Goal: Information Seeking & Learning: Find specific fact

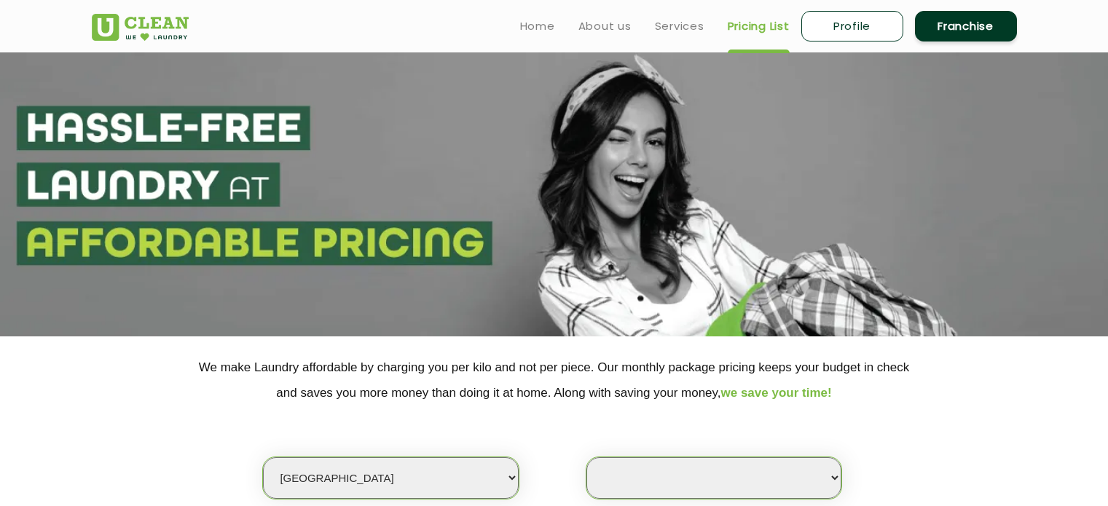
select select "35"
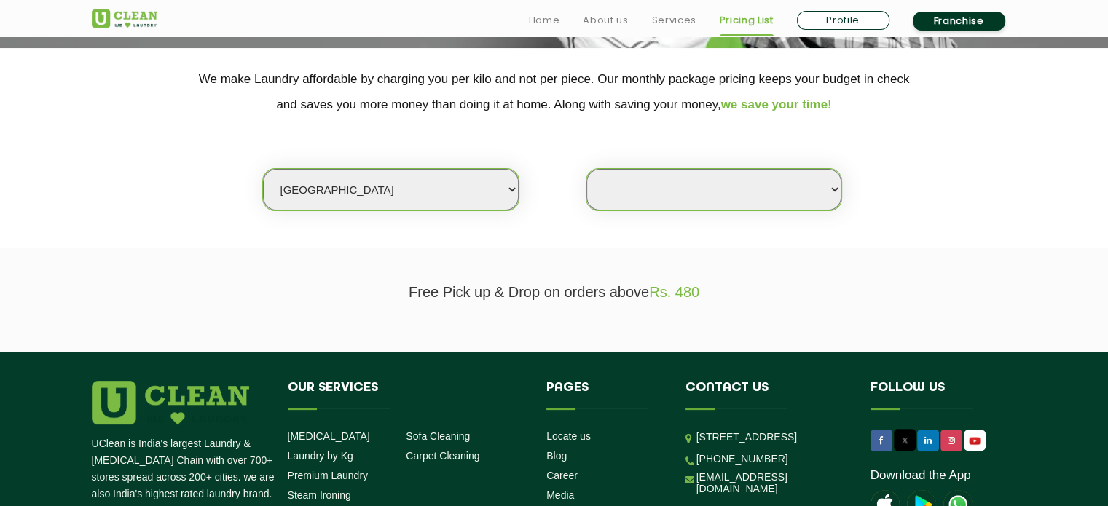
scroll to position [291, 0]
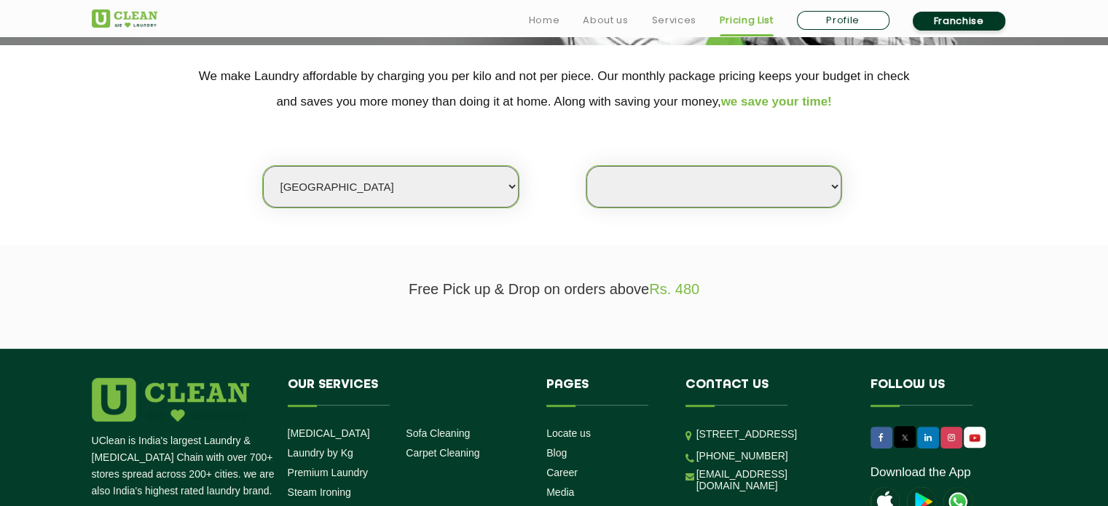
click at [495, 185] on select "Select city [GEOGRAPHIC_DATA] [GEOGRAPHIC_DATA] [GEOGRAPHIC_DATA] [GEOGRAPHIC_D…" at bounding box center [390, 187] width 255 height 42
click at [698, 192] on select "Select Store" at bounding box center [713, 187] width 255 height 42
select select "0"
click at [586, 166] on select "Select Store" at bounding box center [713, 187] width 255 height 42
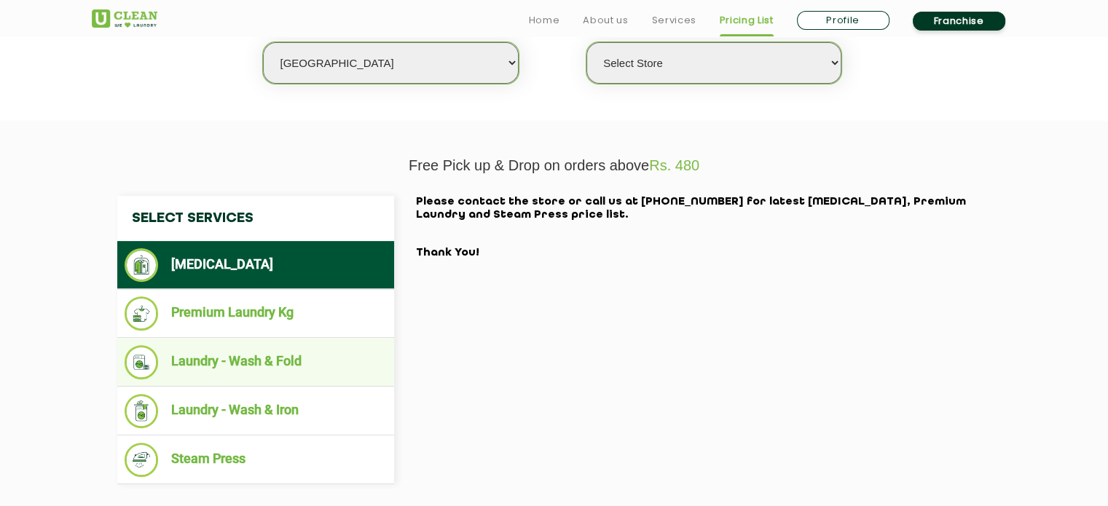
scroll to position [437, 0]
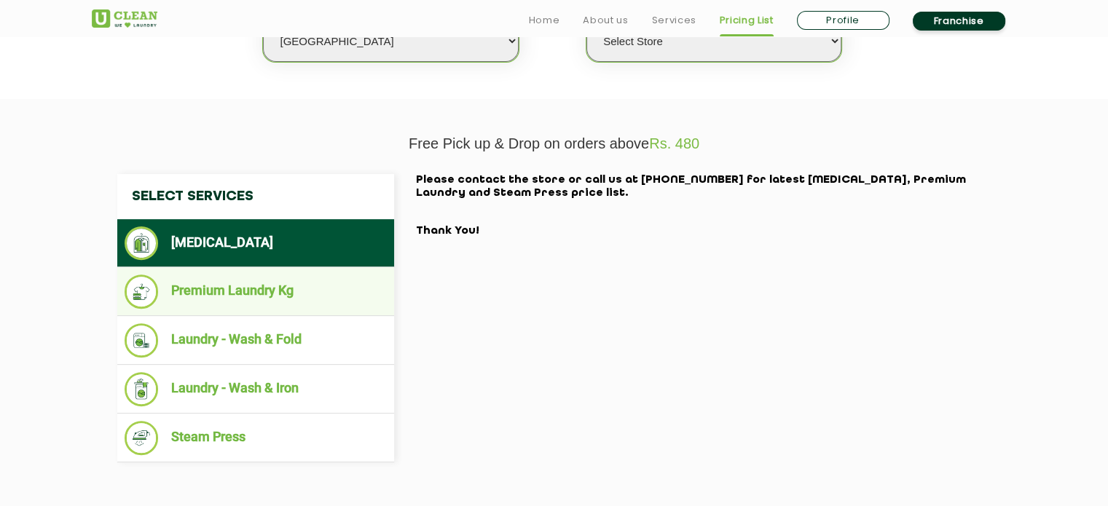
click at [260, 305] on li "Premium Laundry Kg" at bounding box center [256, 292] width 262 height 34
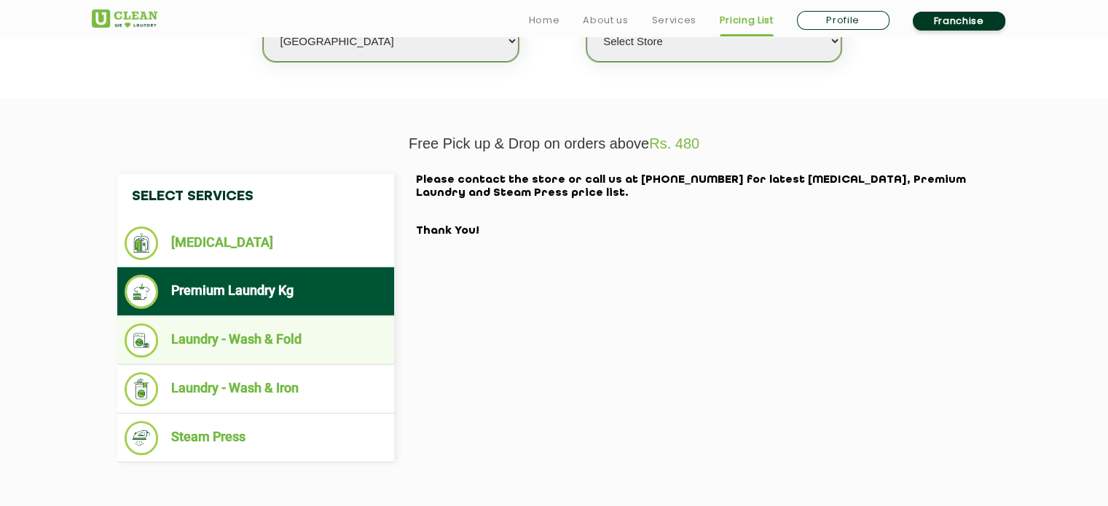
click at [236, 342] on li "Laundry - Wash & Fold" at bounding box center [256, 340] width 262 height 34
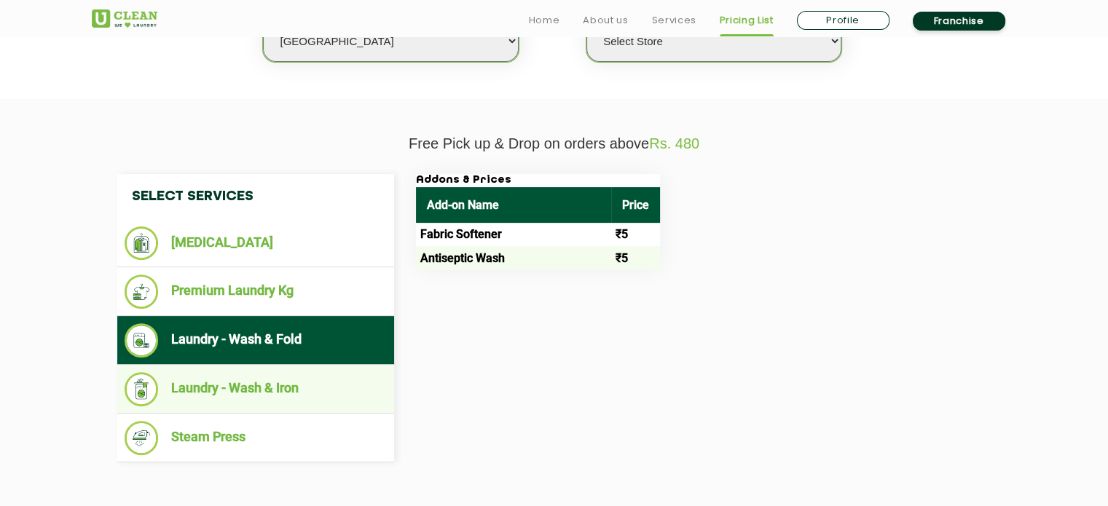
click at [239, 369] on ul "Laundry - Wash & Iron" at bounding box center [255, 389] width 277 height 49
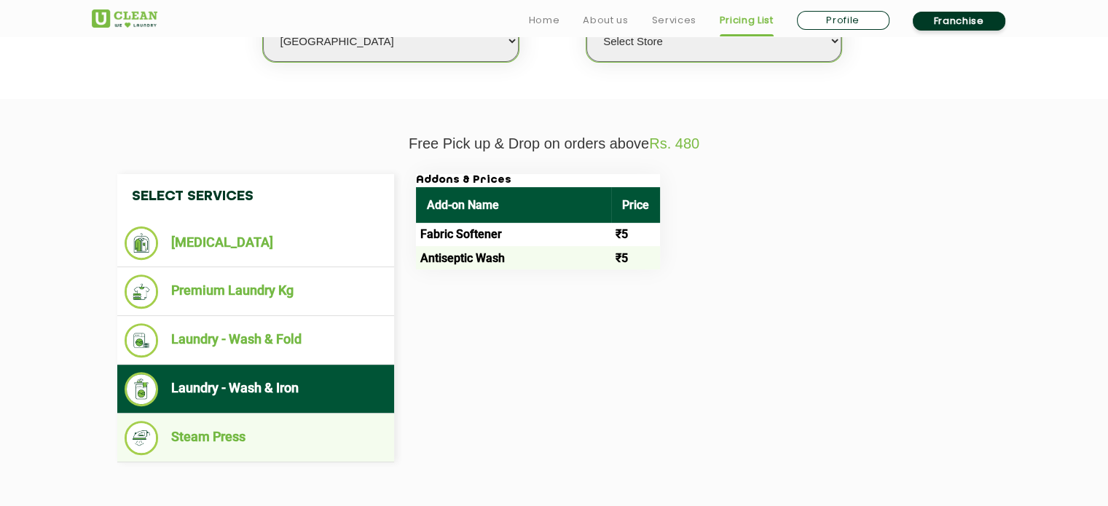
click at [234, 454] on ul "Steam Press" at bounding box center [255, 438] width 277 height 49
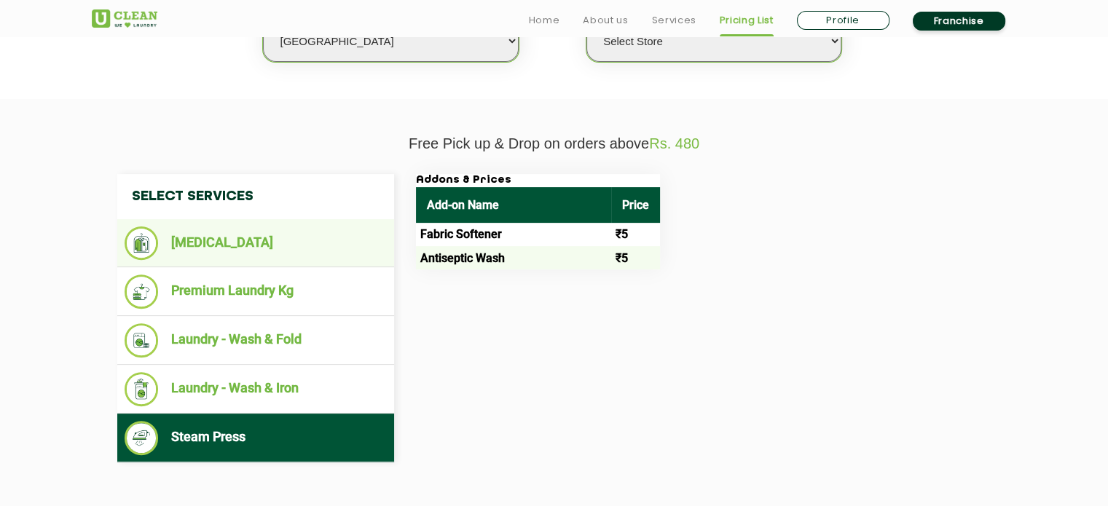
click at [240, 253] on li "[MEDICAL_DATA]" at bounding box center [256, 244] width 262 height 34
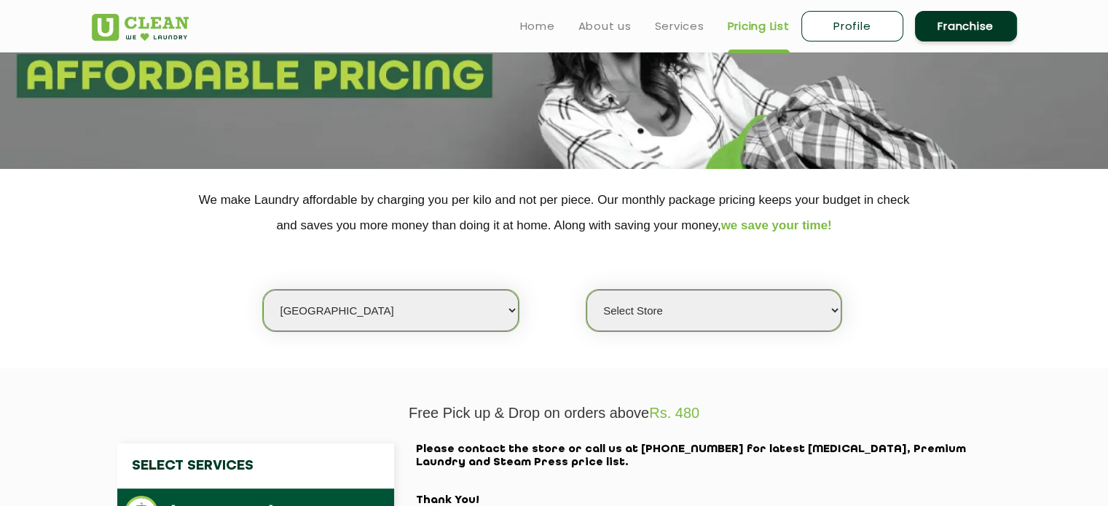
scroll to position [146, 0]
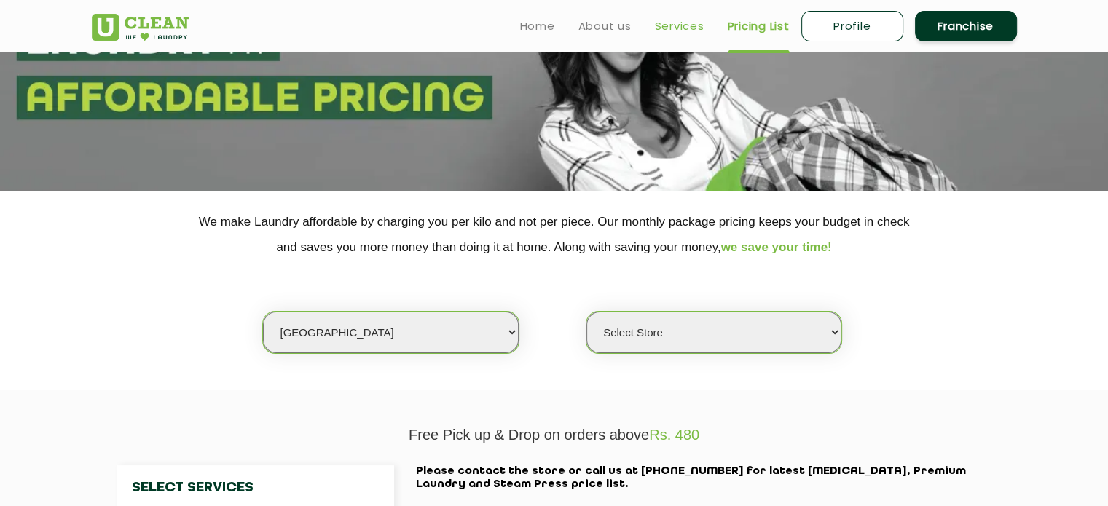
click at [664, 28] on link "Services" at bounding box center [680, 25] width 50 height 17
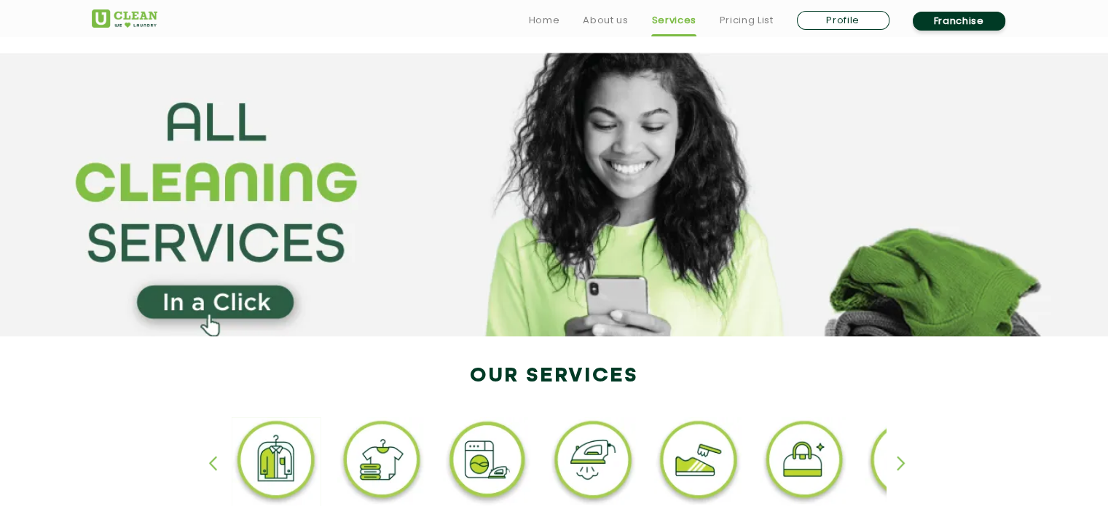
scroll to position [146, 0]
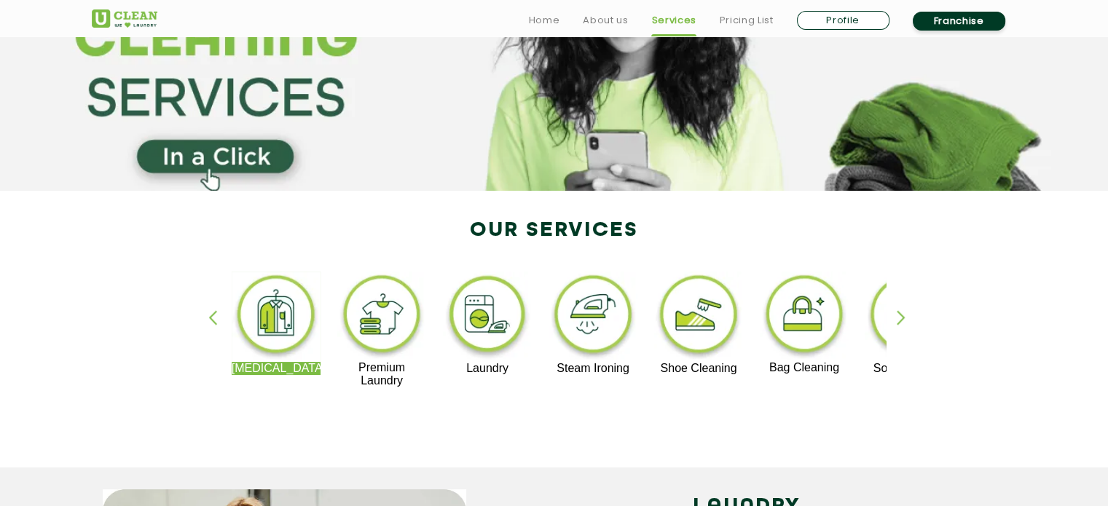
click at [897, 318] on div "button" at bounding box center [908, 330] width 22 height 40
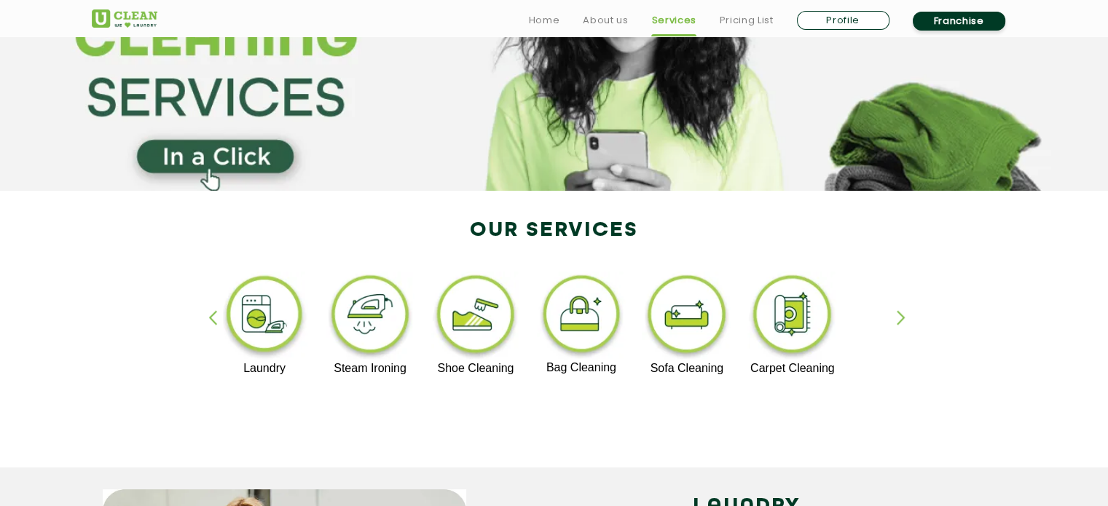
click at [895, 317] on div "[MEDICAL_DATA] Premium Laundry Laundry Steam Ironing Shoe Cleaning Bag Cleaning…" at bounding box center [554, 336] width 947 height 262
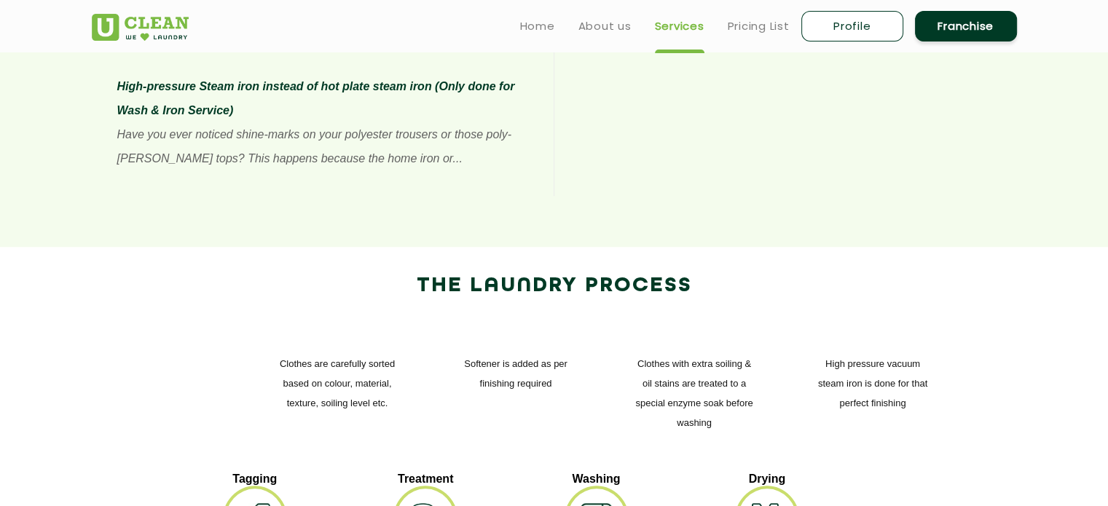
scroll to position [1384, 0]
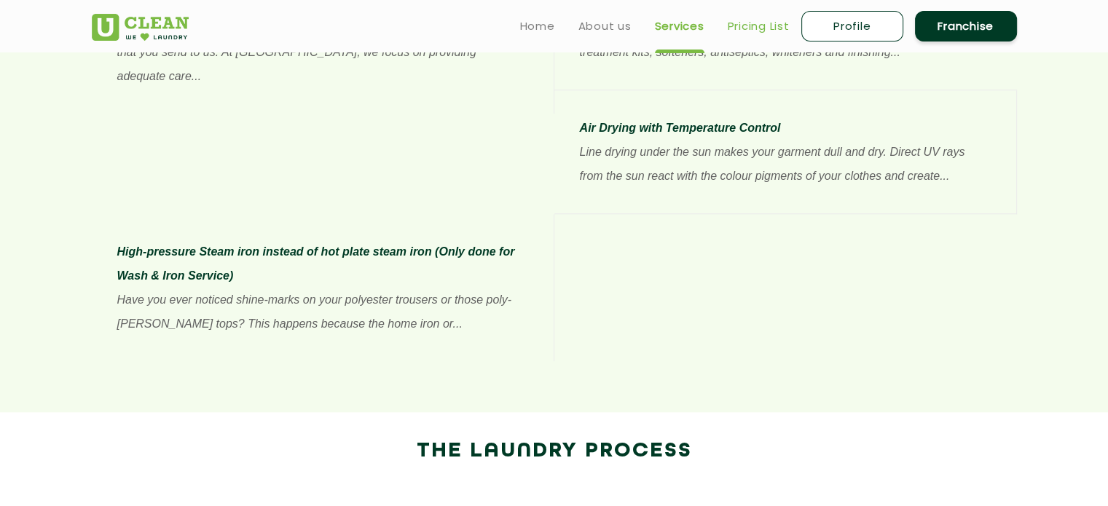
click at [771, 23] on link "Pricing List" at bounding box center [759, 25] width 62 height 17
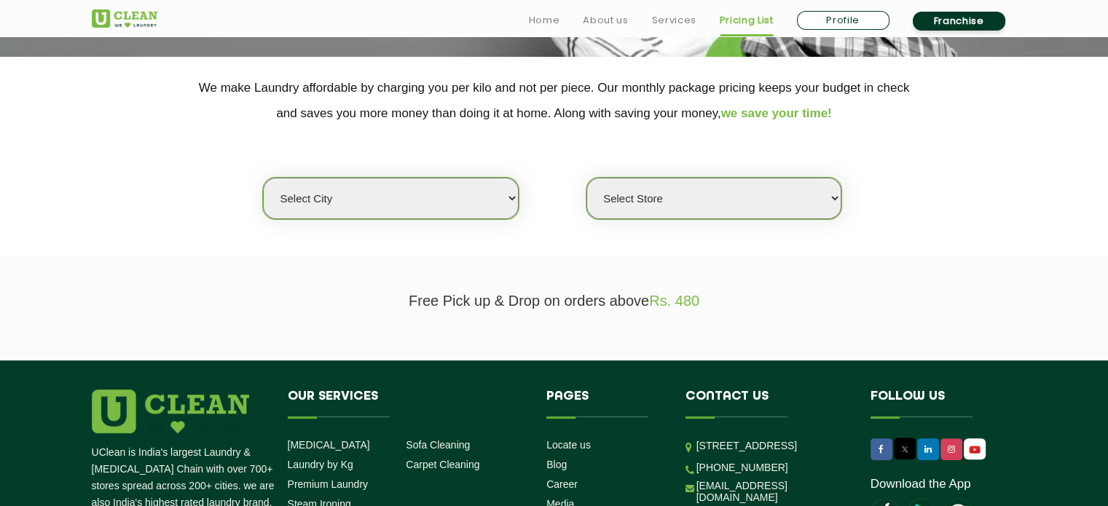
scroll to position [291, 0]
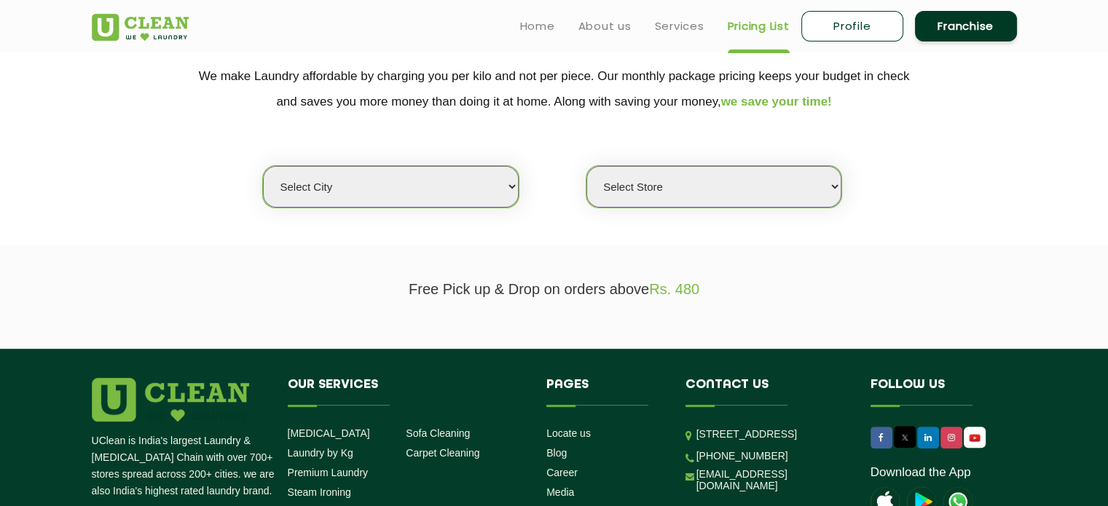
click at [481, 192] on select "Select city [GEOGRAPHIC_DATA] [GEOGRAPHIC_DATA] [GEOGRAPHIC_DATA] [GEOGRAPHIC_D…" at bounding box center [390, 187] width 255 height 42
select select "35"
click at [263, 166] on select "Select city [GEOGRAPHIC_DATA] [GEOGRAPHIC_DATA] [GEOGRAPHIC_DATA] [GEOGRAPHIC_D…" at bounding box center [390, 187] width 255 height 42
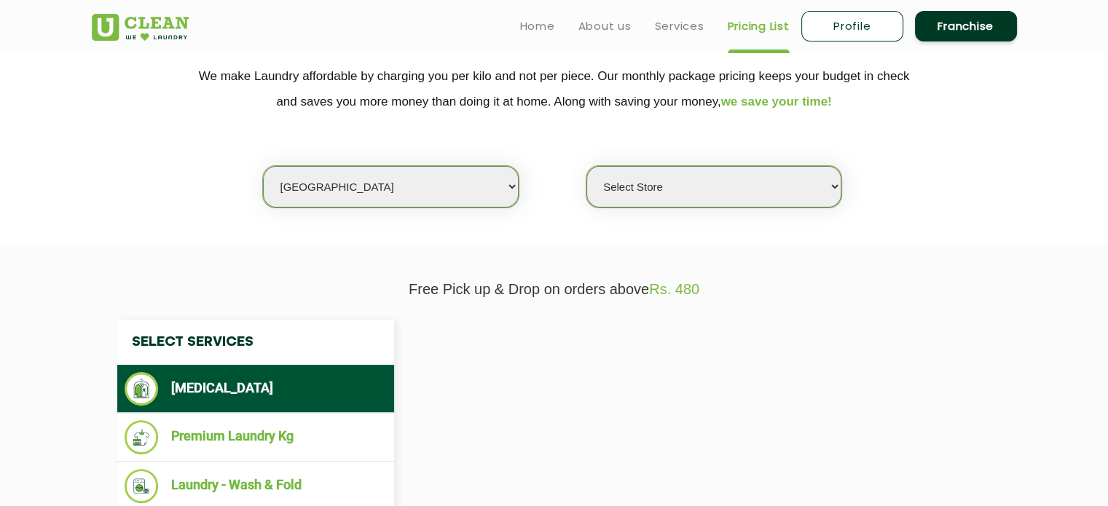
select select "0"
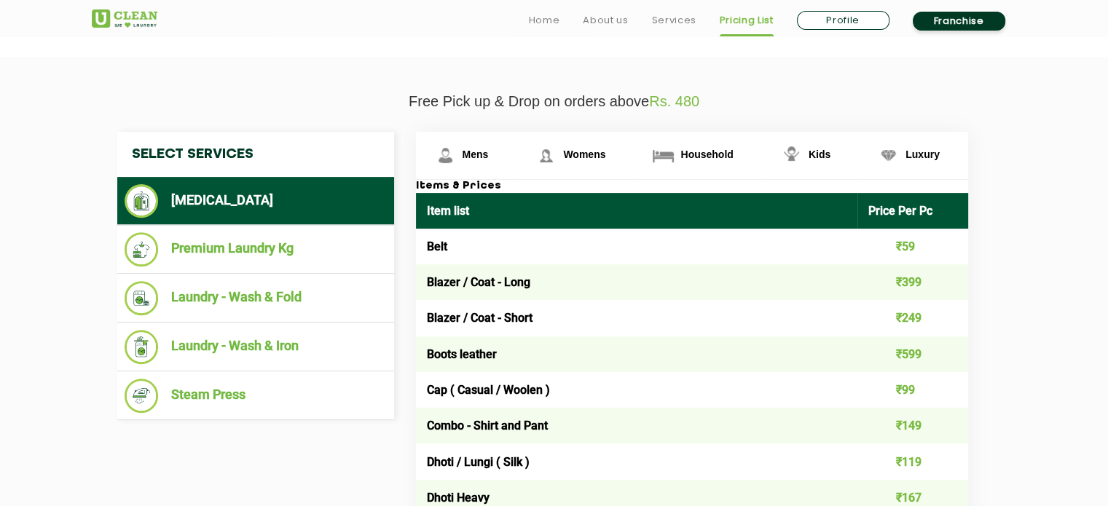
scroll to position [510, 0]
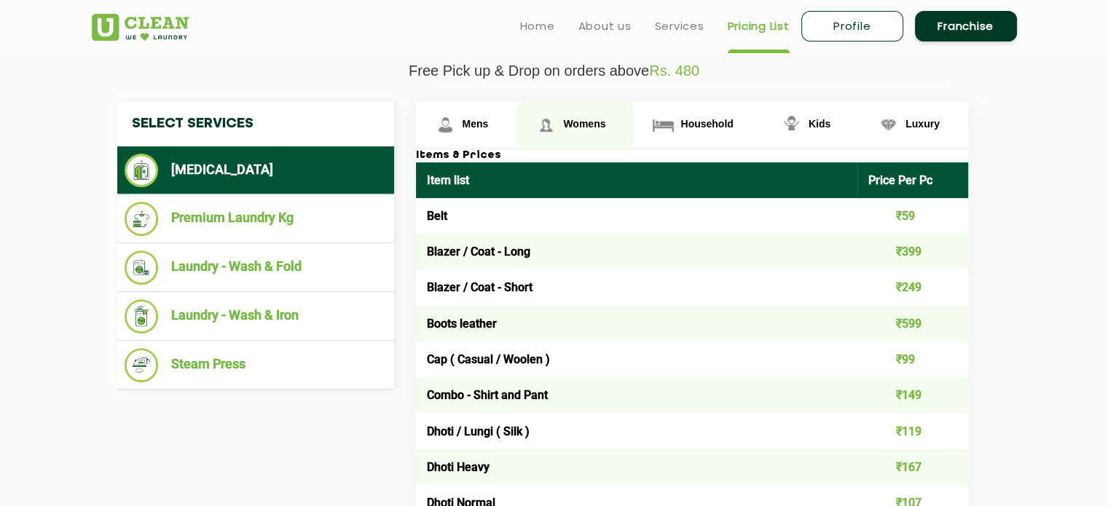
click at [573, 125] on span "Womens" at bounding box center [584, 124] width 42 height 12
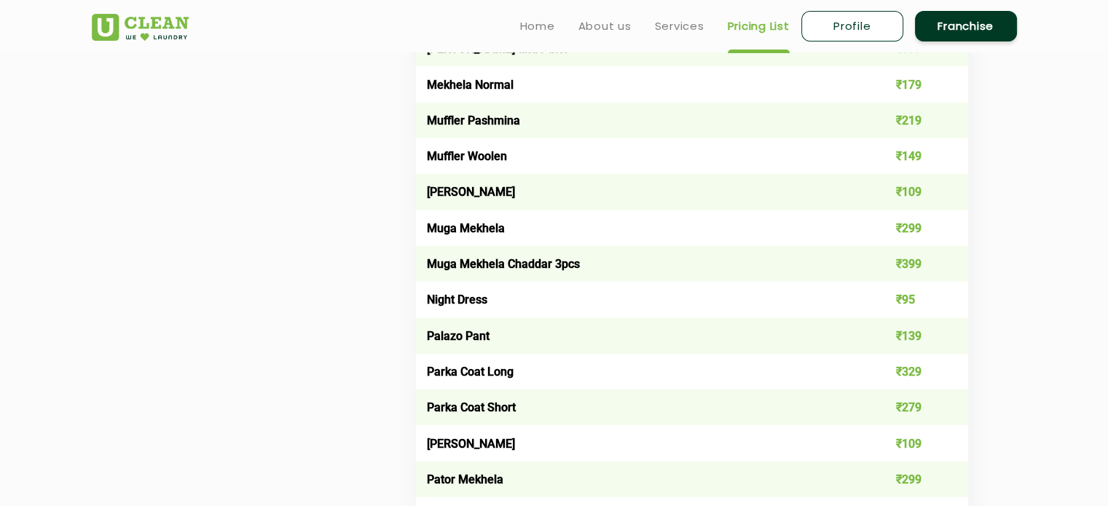
scroll to position [2022, 0]
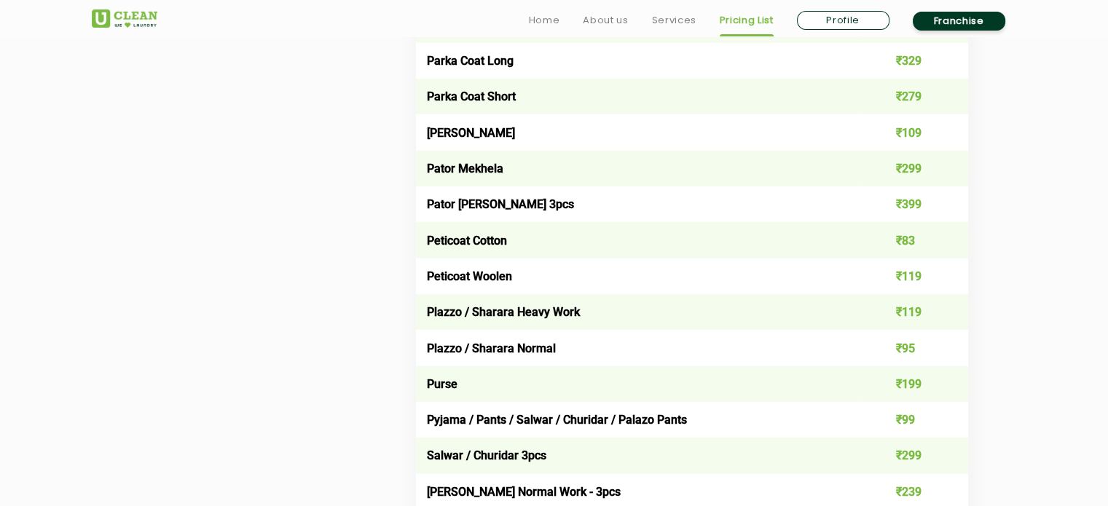
scroll to position [4006, 0]
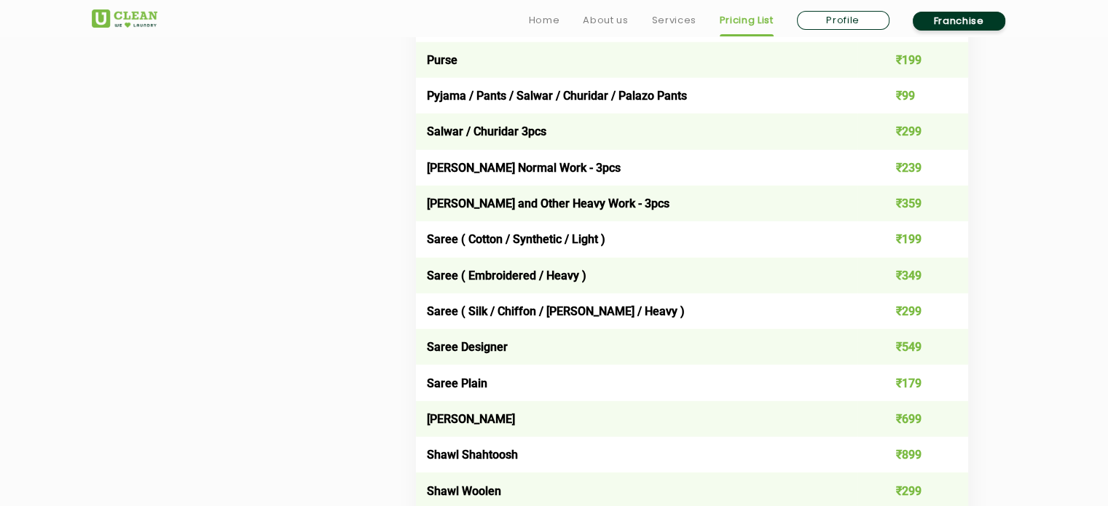
click at [425, 255] on td "Saree ( Cotton / Synthetic / Light )" at bounding box center [637, 239] width 442 height 36
drag, startPoint x: 428, startPoint y: 251, endPoint x: 602, endPoint y: 245, distance: 174.2
click at [602, 245] on td "Saree ( Cotton / Synthetic / Light )" at bounding box center [637, 239] width 442 height 36
copy td "Saree ( Cotton / Synthetic / Light )"
drag, startPoint x: 427, startPoint y: 288, endPoint x: 586, endPoint y: 284, distance: 158.9
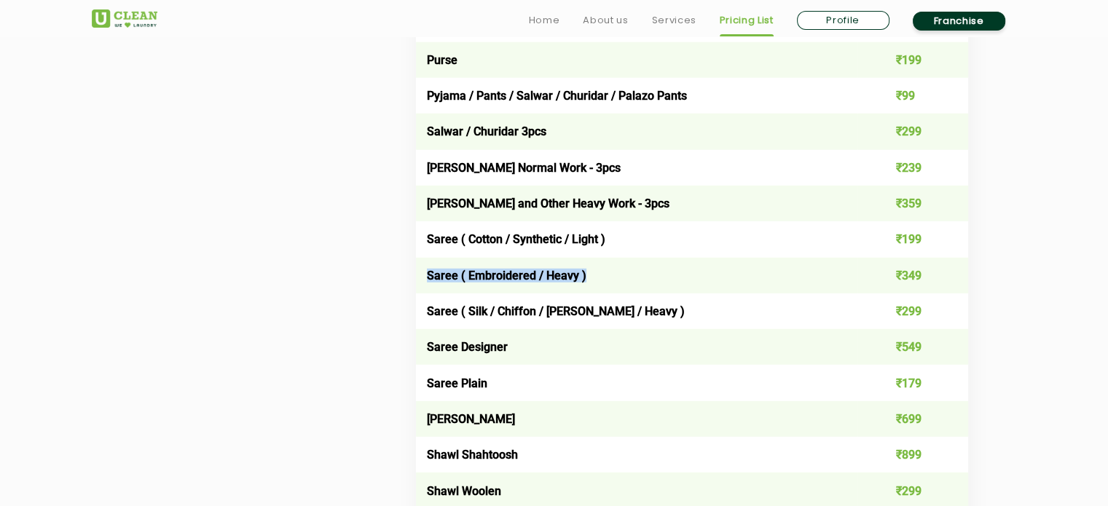
click at [586, 284] on td "Saree ( Embroidered / Heavy )" at bounding box center [637, 276] width 442 height 36
copy td "Saree ( Embroidered / Heavy )"
click at [456, 313] on td "Saree ( Silk / Chiffon / [PERSON_NAME] / Heavy )" at bounding box center [637, 312] width 442 height 36
click at [457, 322] on td "Saree ( Silk / Chiffon / [PERSON_NAME] / Heavy )" at bounding box center [637, 312] width 442 height 36
click at [457, 323] on td "Saree ( Silk / Chiffon / [PERSON_NAME] / Heavy )" at bounding box center [637, 312] width 442 height 36
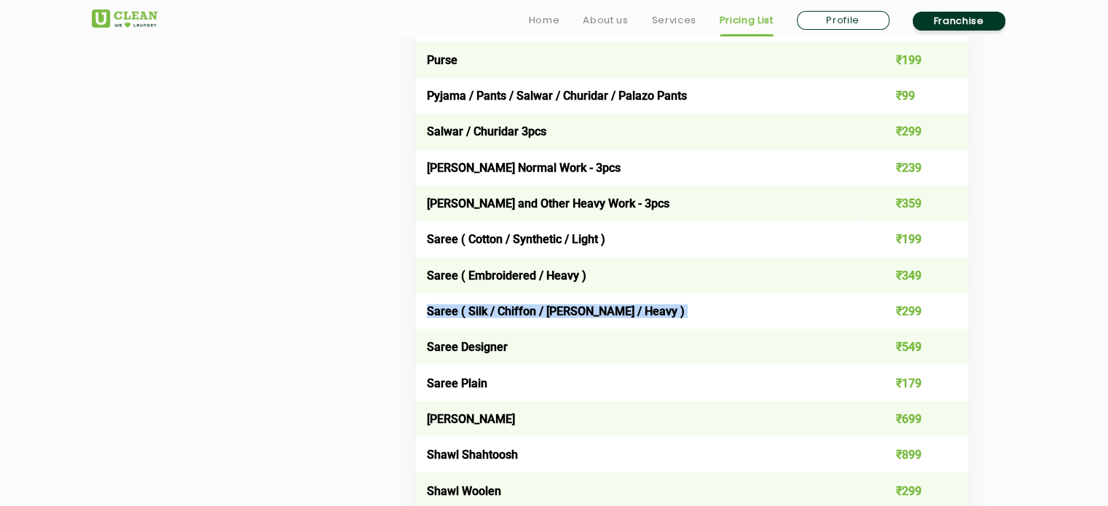
click at [457, 323] on td "Saree ( Silk / Chiffon / [PERSON_NAME] / Heavy )" at bounding box center [637, 312] width 442 height 36
copy td "Saree ( Silk / Chiffon / [PERSON_NAME] / Heavy )"
click at [468, 363] on td "Saree Designer" at bounding box center [637, 347] width 442 height 36
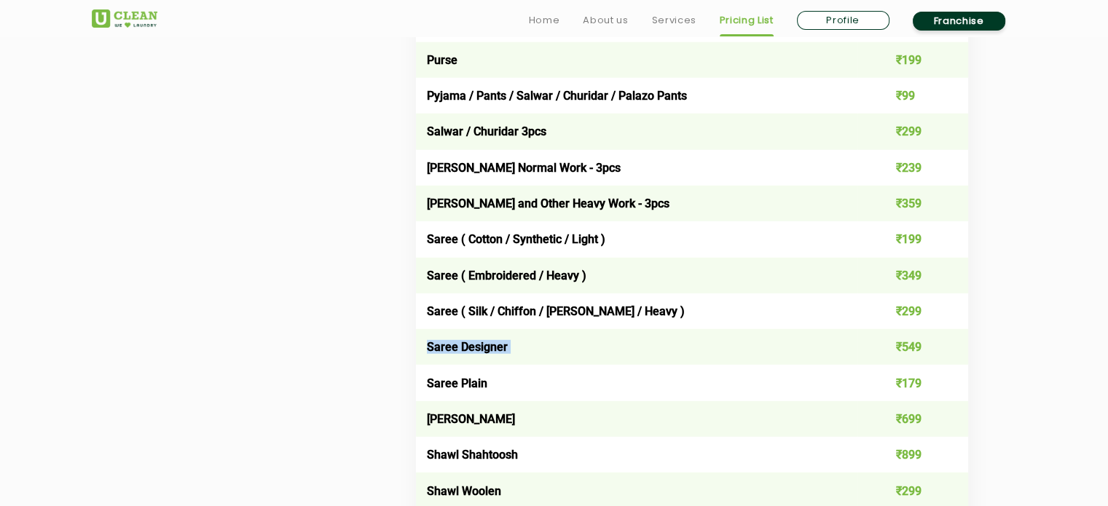
copy td "Saree Designer"
click at [453, 397] on td "Saree Plain" at bounding box center [637, 383] width 442 height 36
copy td "Saree Plain"
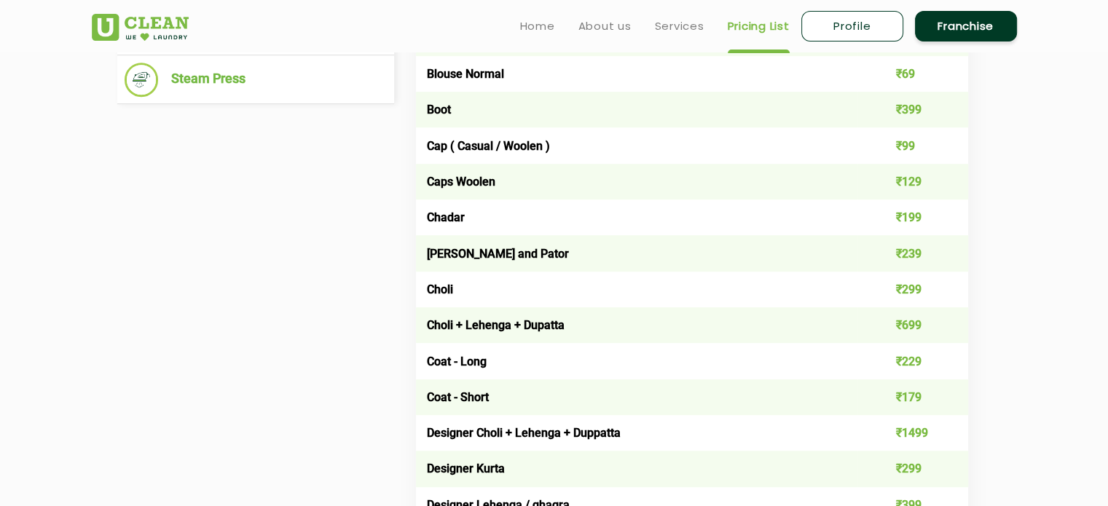
scroll to position [3754, 0]
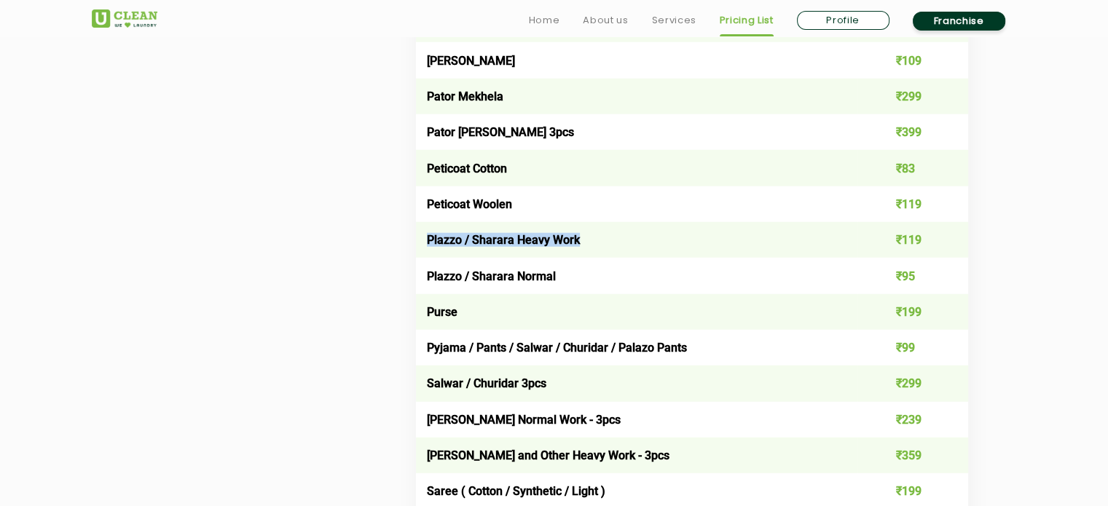
drag, startPoint x: 422, startPoint y: 253, endPoint x: 577, endPoint y: 256, distance: 154.4
click at [577, 256] on td "Plazzo / Sharara Heavy Work" at bounding box center [637, 240] width 442 height 36
copy td "Plazzo / Sharara Heavy Work"
drag, startPoint x: 558, startPoint y: 288, endPoint x: 425, endPoint y: 286, distance: 132.6
click at [425, 286] on td "Plazzo / Sharara Normal" at bounding box center [637, 276] width 442 height 36
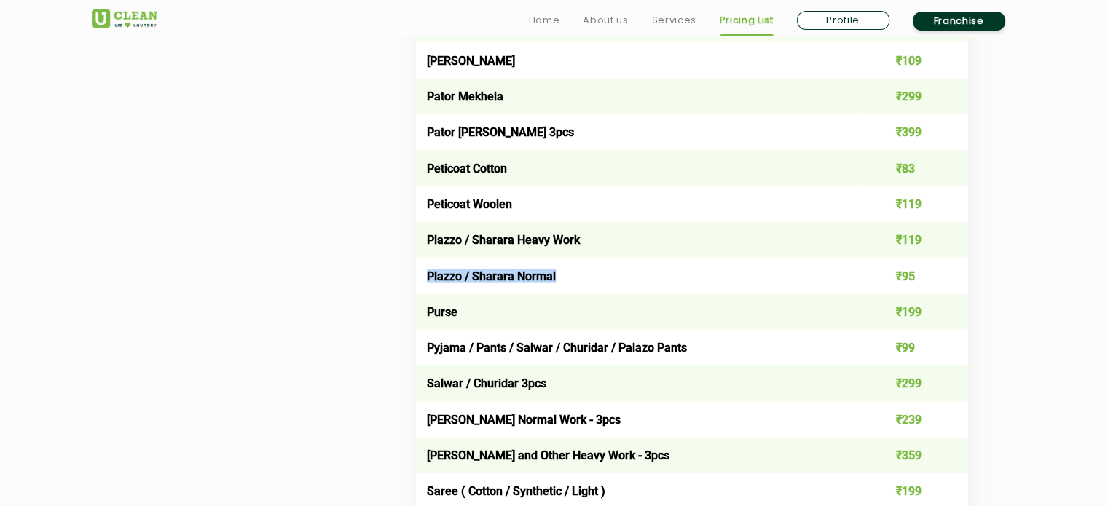
copy td "Plazzo / Sharara Normal"
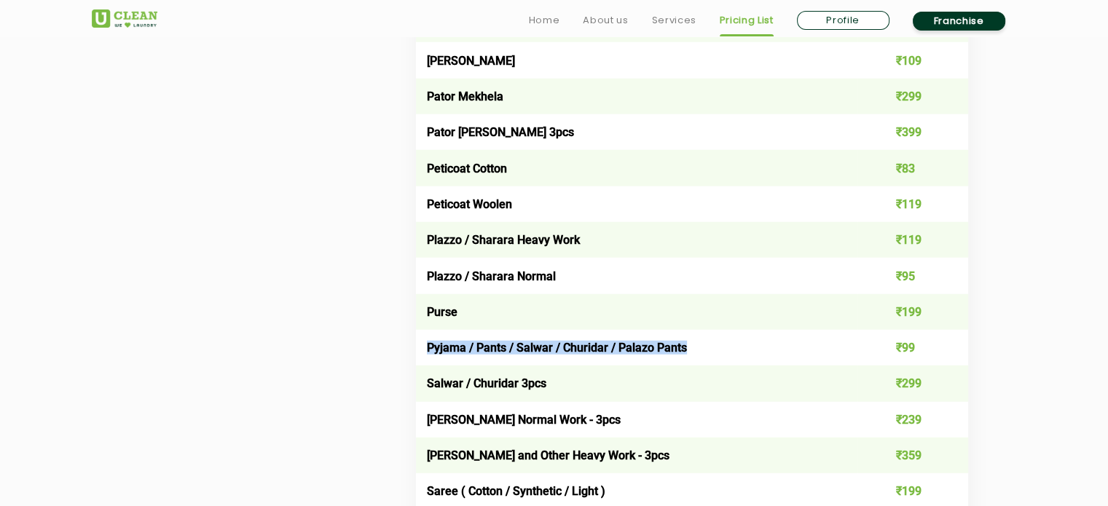
drag, startPoint x: 427, startPoint y: 360, endPoint x: 692, endPoint y: 368, distance: 265.3
click at [692, 366] on td "Pyjama / Pants / Salwar / Churidar / Palazo Pants" at bounding box center [637, 348] width 442 height 36
copy td "Pyjama / Pants / Salwar / Churidar / Palazo Pants"
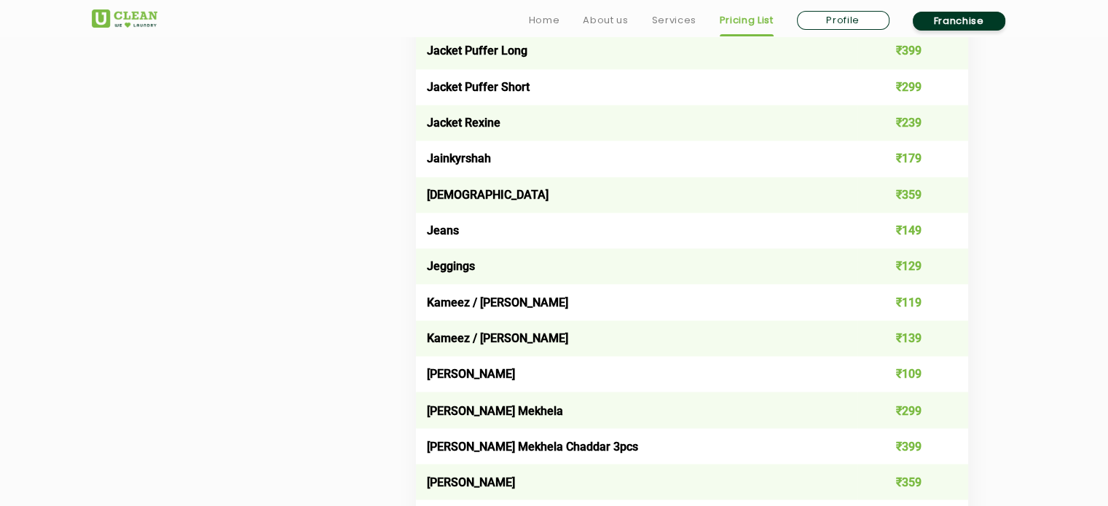
scroll to position [2370, 0]
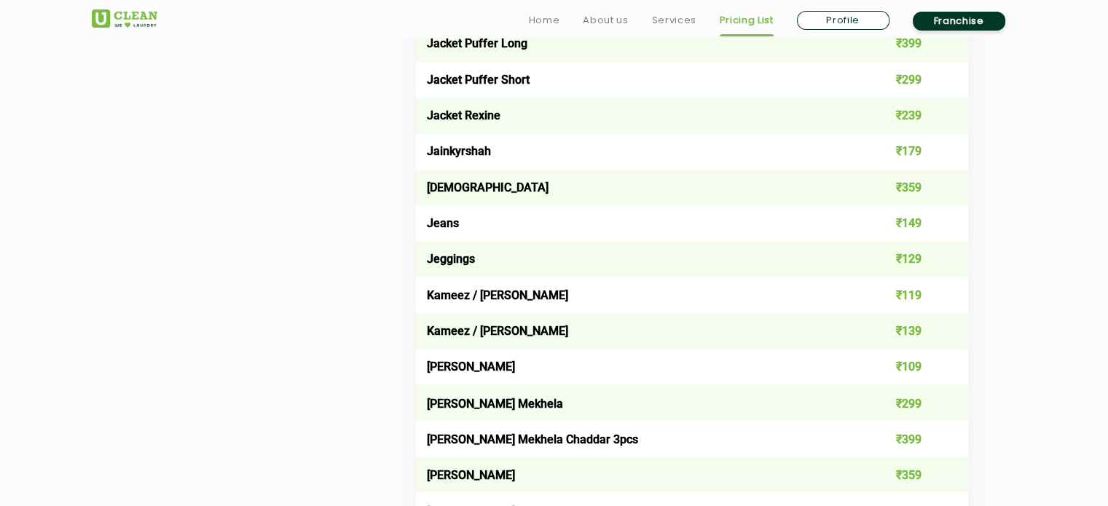
click at [452, 270] on td "Jeggings" at bounding box center [637, 259] width 442 height 36
copy td "Jeggings"
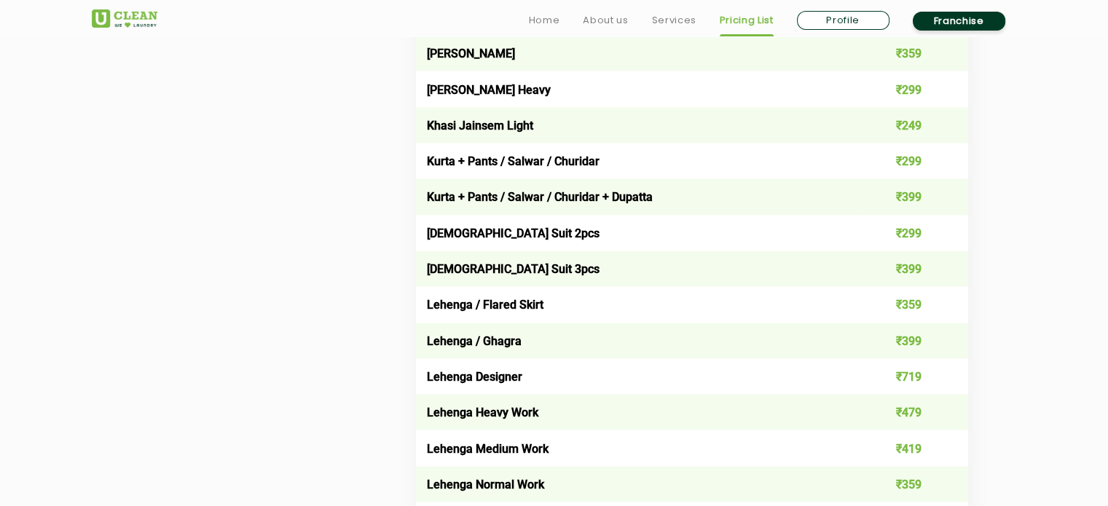
scroll to position [2807, 0]
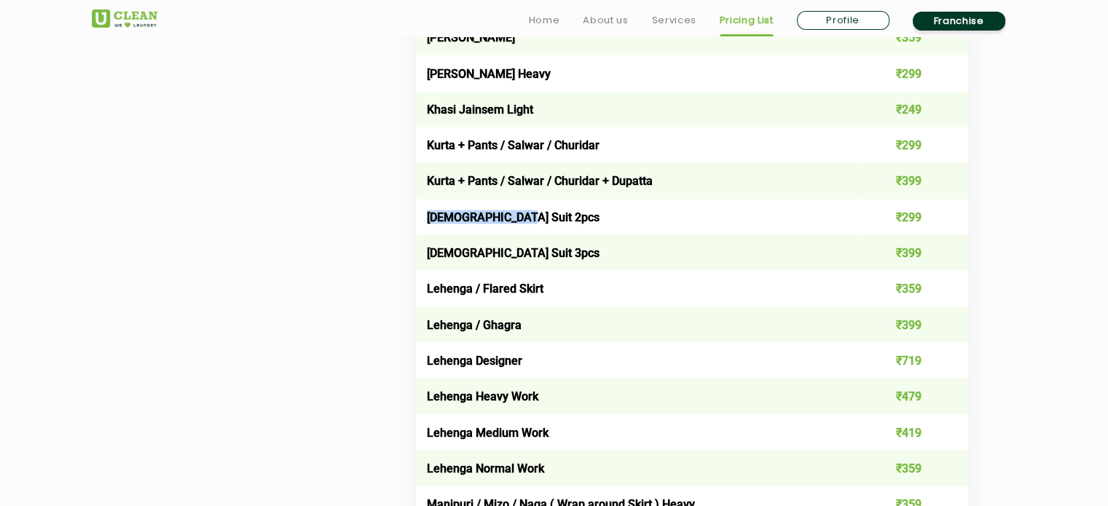
drag, startPoint x: 422, startPoint y: 224, endPoint x: 520, endPoint y: 224, distance: 97.6
click at [520, 224] on td "[DEMOGRAPHIC_DATA] Suit 2pcs" at bounding box center [637, 218] width 442 height 36
copy td "[DEMOGRAPHIC_DATA] Suit 2pcs"
click at [474, 267] on td "[DEMOGRAPHIC_DATA] Suit 3pcs" at bounding box center [637, 253] width 442 height 36
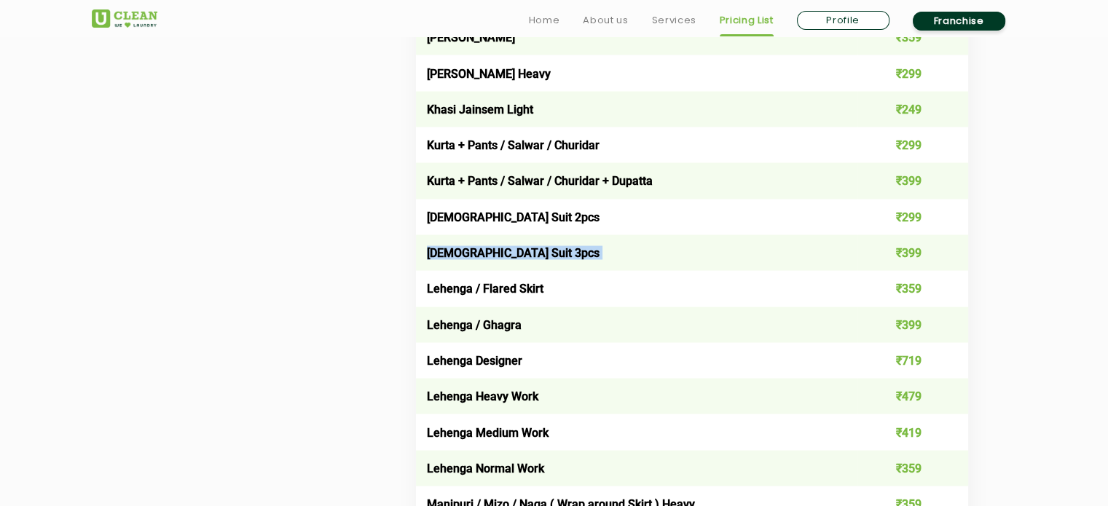
click at [474, 267] on td "[DEMOGRAPHIC_DATA] Suit 3pcs" at bounding box center [637, 253] width 442 height 36
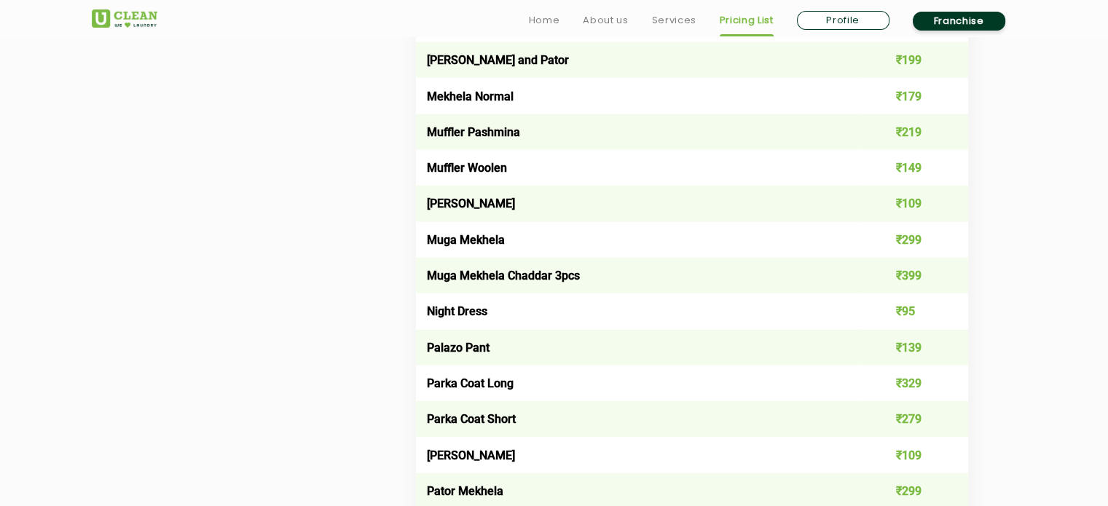
scroll to position [3390, 0]
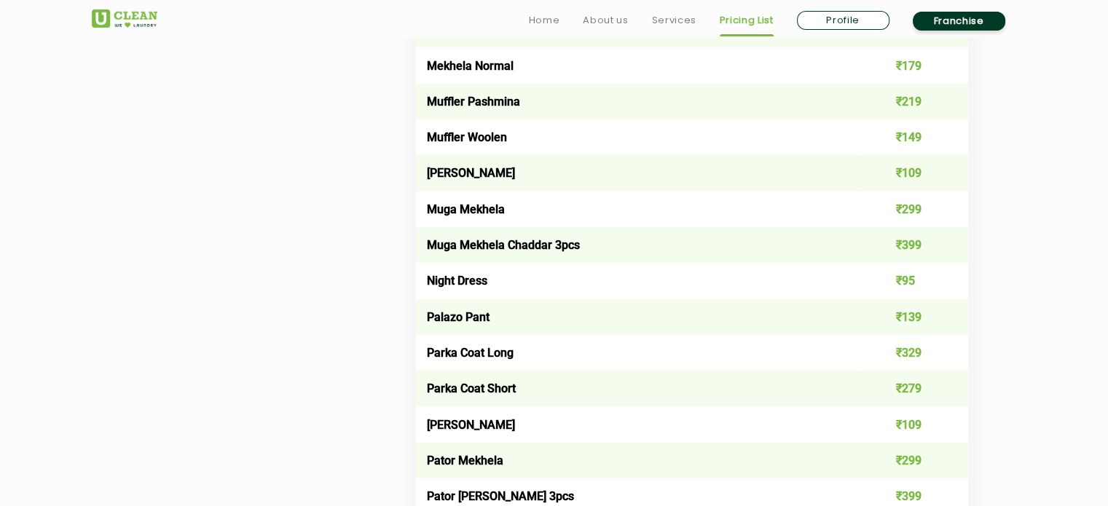
click at [456, 334] on td "Palazo Pant" at bounding box center [637, 317] width 442 height 36
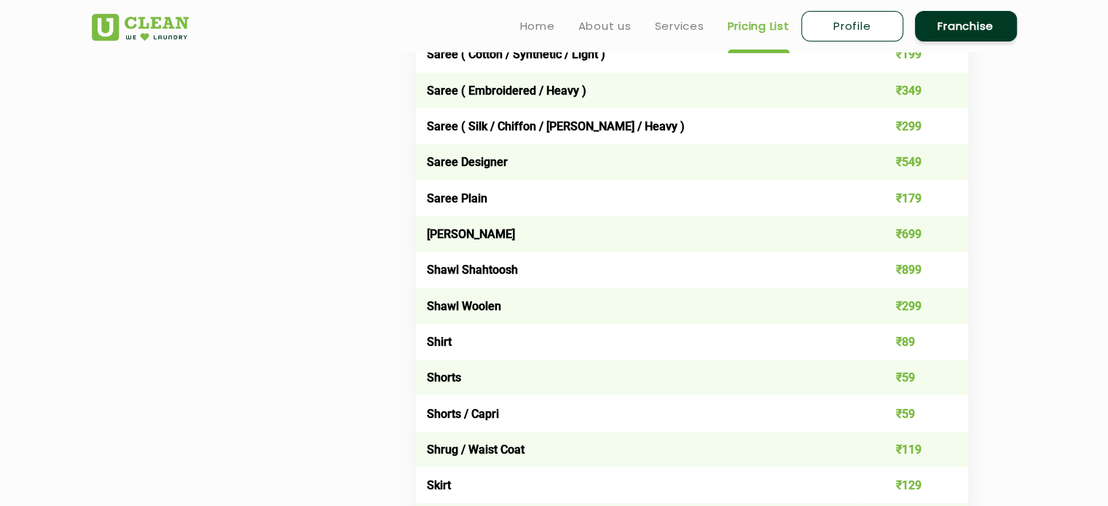
scroll to position [4119, 0]
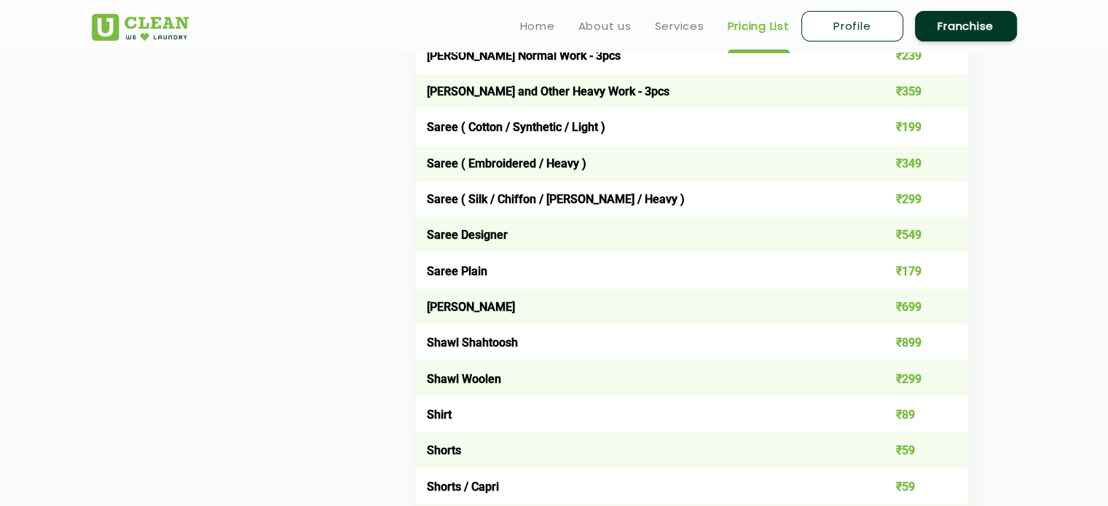
drag, startPoint x: 425, startPoint y: 321, endPoint x: 527, endPoint y: 334, distance: 102.0
click at [527, 325] on td "[PERSON_NAME]" at bounding box center [637, 307] width 442 height 36
click at [481, 361] on td "Shawl Shahtoosh" at bounding box center [637, 343] width 442 height 36
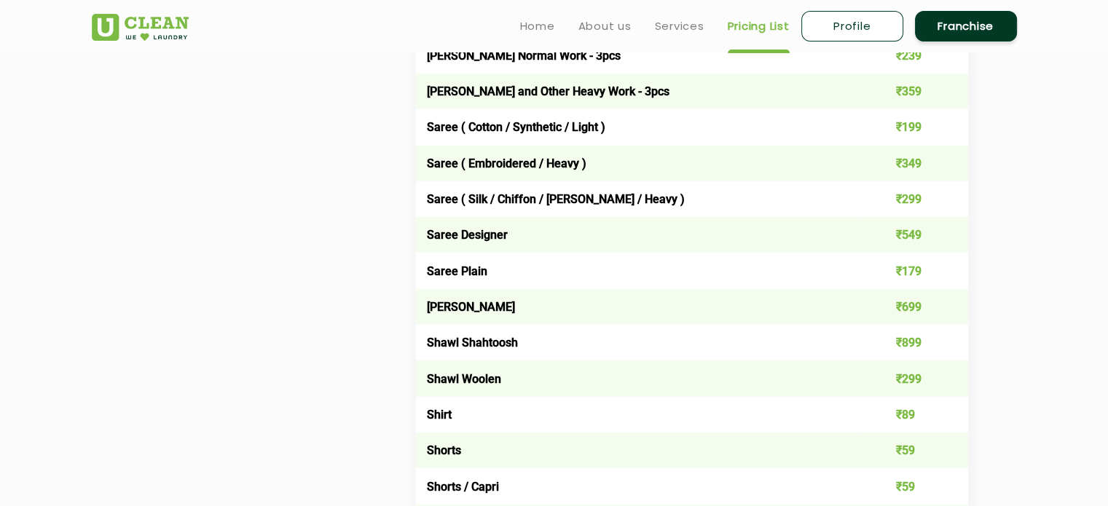
click at [463, 396] on td "Shawl Woolen" at bounding box center [637, 379] width 442 height 36
click at [433, 391] on td "Shawl Woolen" at bounding box center [637, 379] width 442 height 36
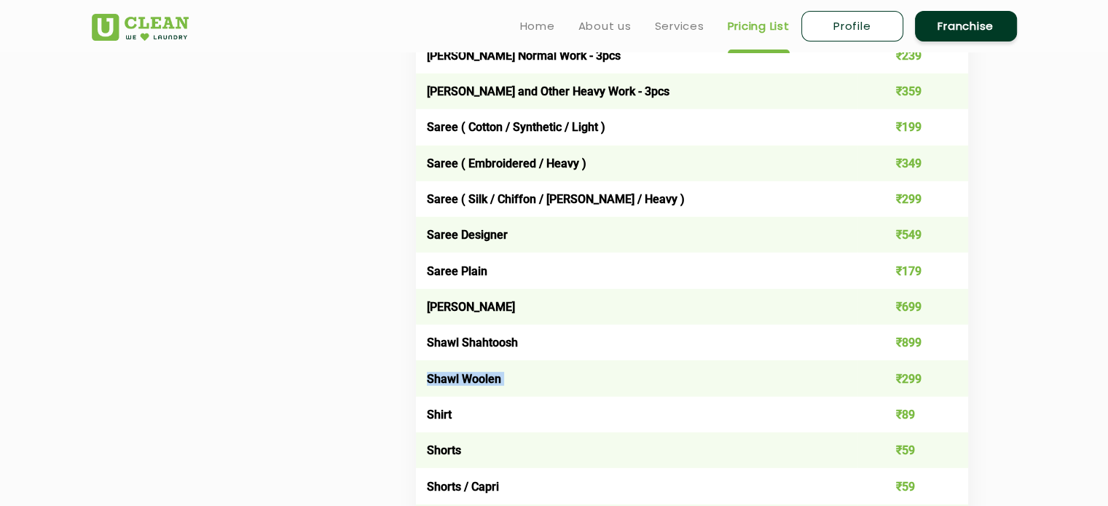
click at [433, 391] on td "Shawl Woolen" at bounding box center [637, 379] width 442 height 36
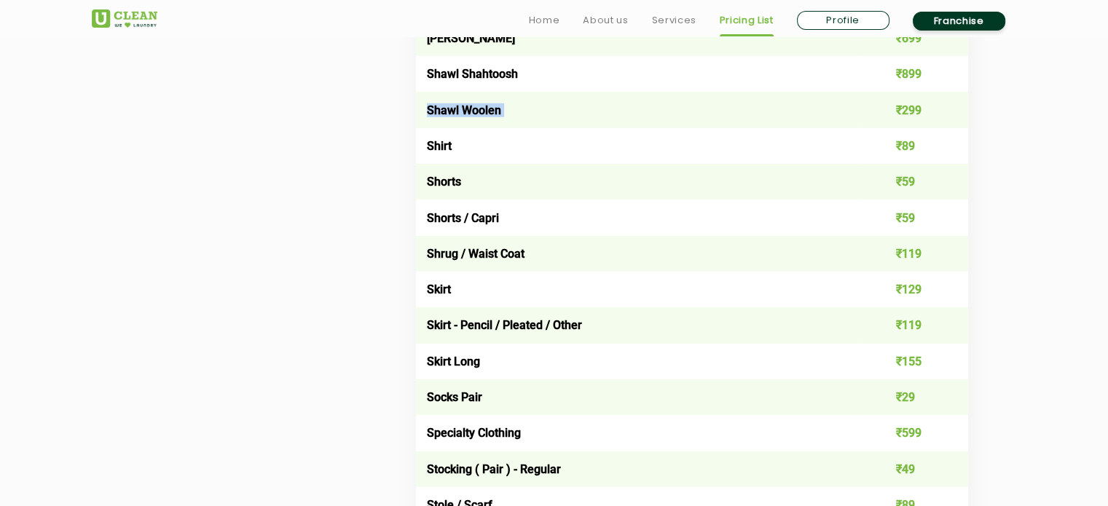
scroll to position [4410, 0]
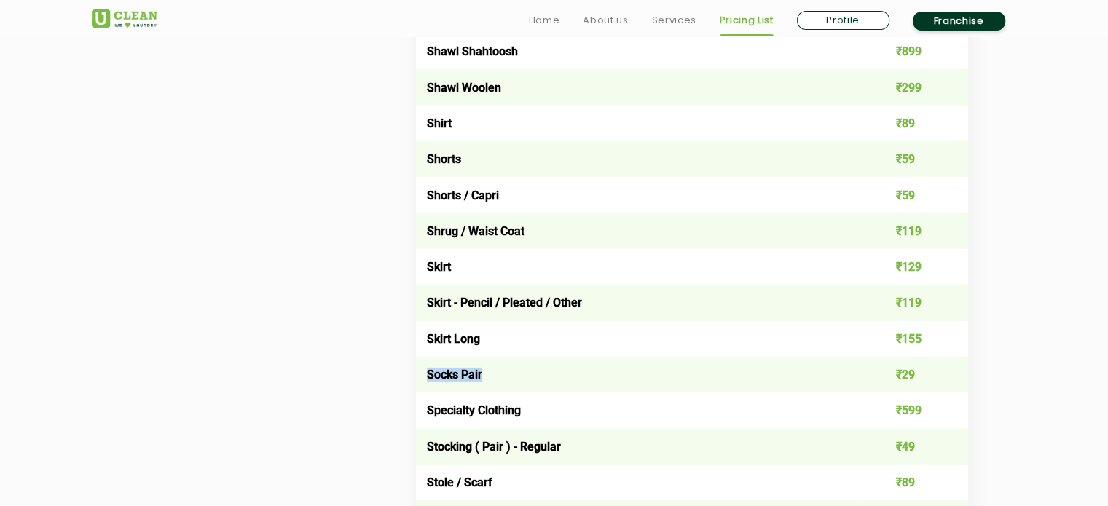
drag, startPoint x: 490, startPoint y: 387, endPoint x: 426, endPoint y: 392, distance: 63.6
click at [426, 392] on td "Socks Pair" at bounding box center [637, 375] width 442 height 36
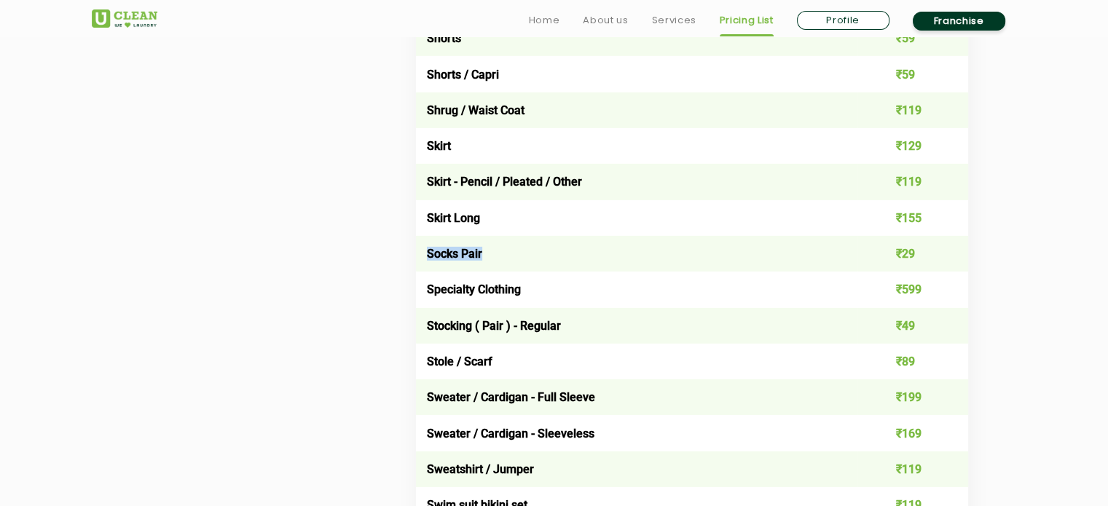
scroll to position [4556, 0]
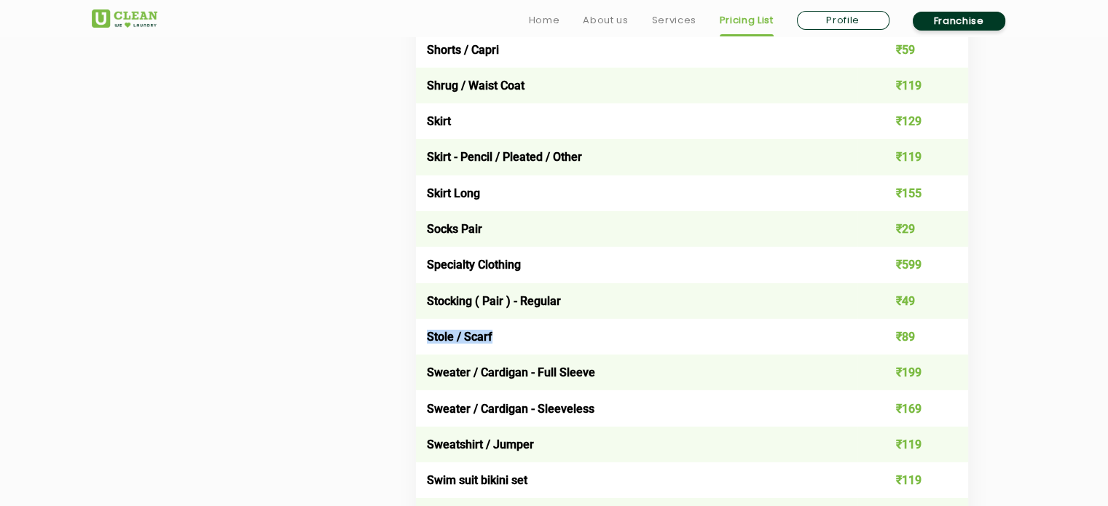
drag, startPoint x: 498, startPoint y: 353, endPoint x: 425, endPoint y: 361, distance: 73.9
click at [425, 355] on td "Stole / Scarf" at bounding box center [637, 337] width 442 height 36
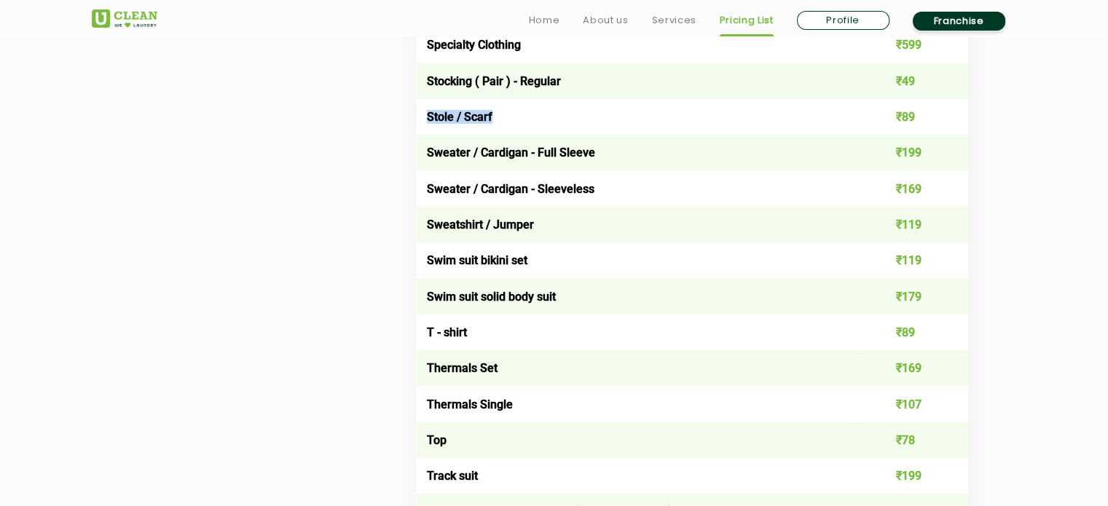
scroll to position [4847, 0]
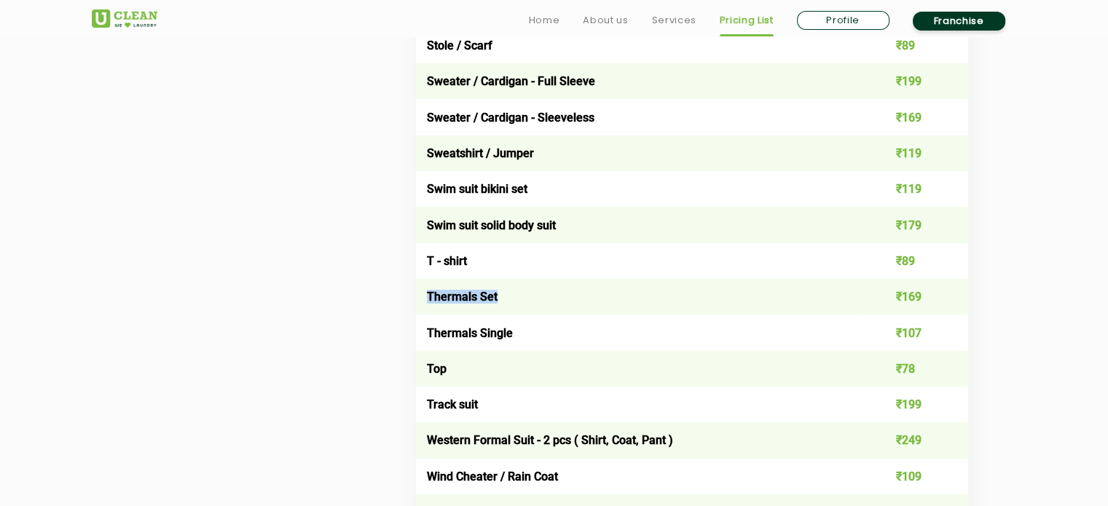
drag, startPoint x: 428, startPoint y: 317, endPoint x: 505, endPoint y: 314, distance: 76.5
click at [505, 314] on td "Thermals Set" at bounding box center [637, 297] width 442 height 36
drag, startPoint x: 428, startPoint y: 350, endPoint x: 505, endPoint y: 358, distance: 77.6
click at [505, 350] on td "Thermals Single" at bounding box center [637, 333] width 442 height 36
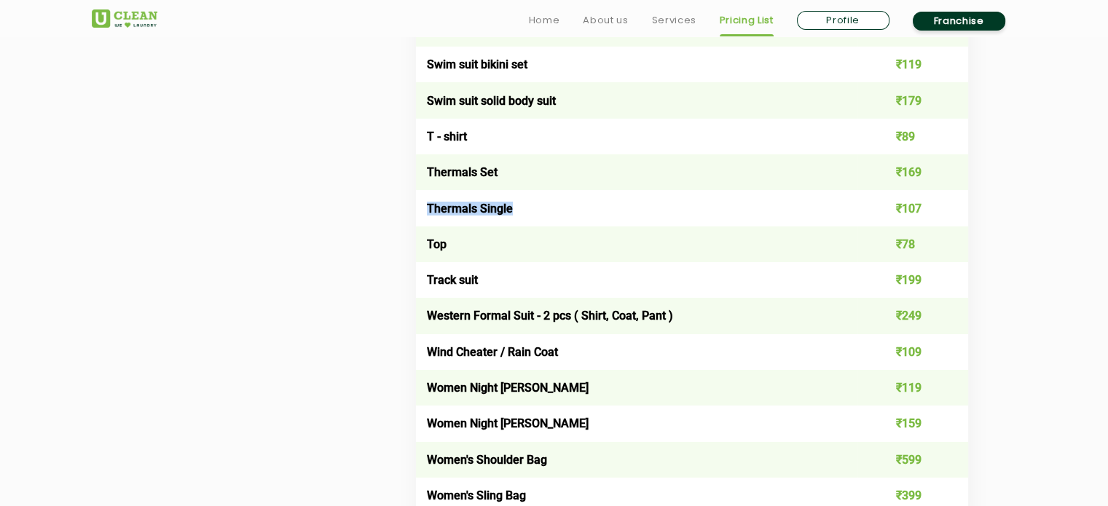
scroll to position [4993, 0]
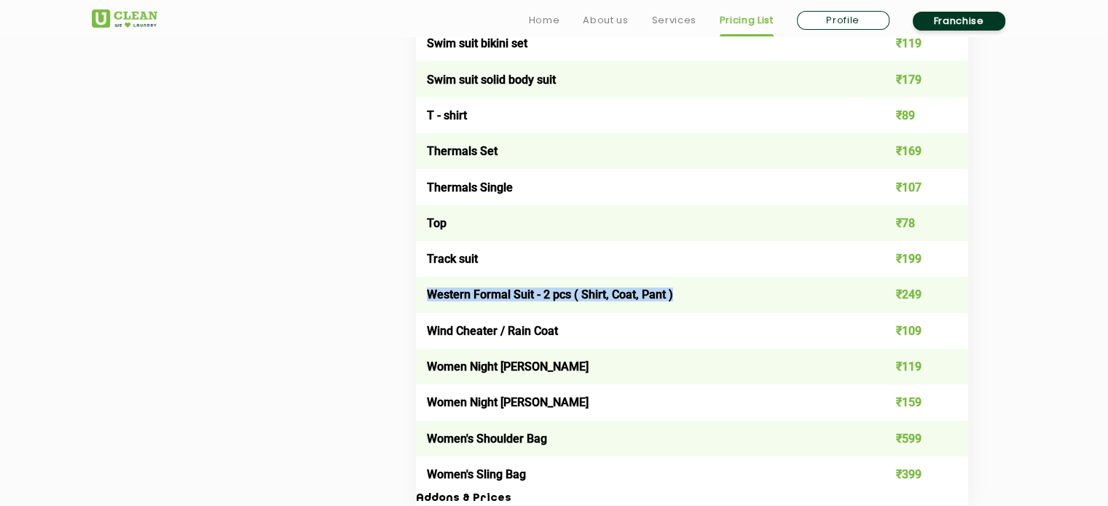
drag, startPoint x: 428, startPoint y: 315, endPoint x: 673, endPoint y: 322, distance: 245.6
click at [673, 313] on td "Western Formal Suit - 2 pcs ( Shirt, Coat, Pant )" at bounding box center [637, 295] width 442 height 36
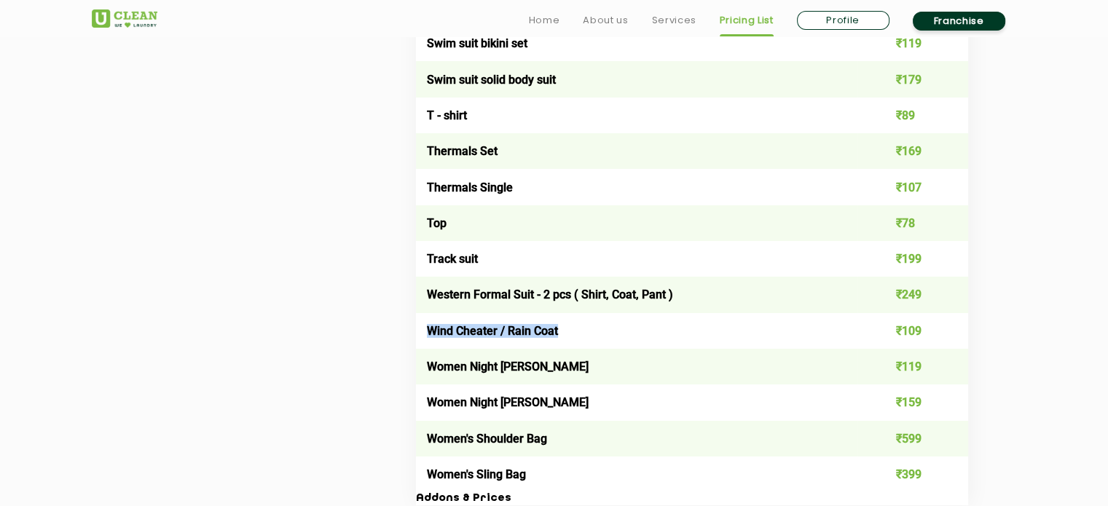
drag, startPoint x: 566, startPoint y: 352, endPoint x: 428, endPoint y: 360, distance: 138.6
click at [428, 349] on td "Wind Cheater / Rain Coat" at bounding box center [637, 331] width 442 height 36
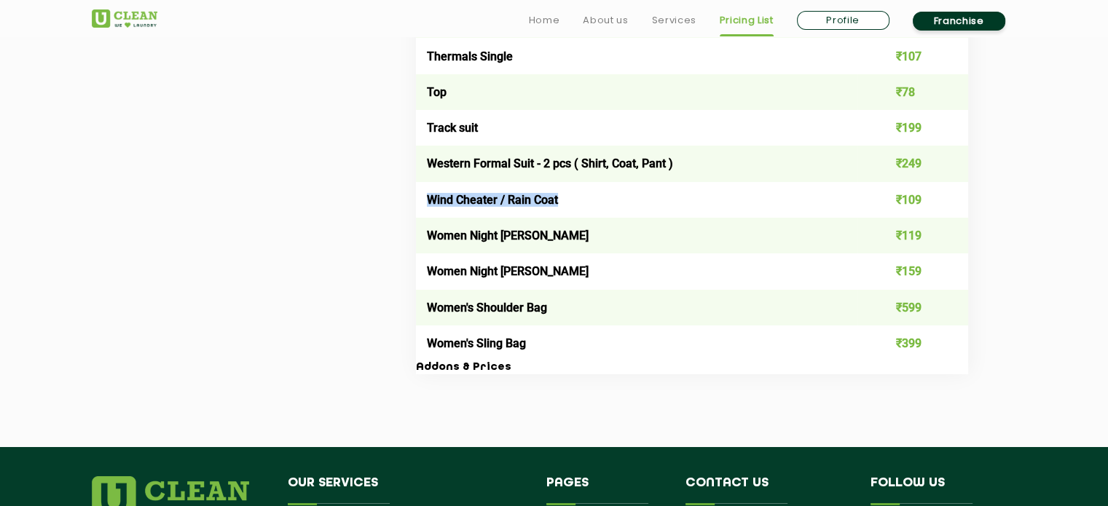
scroll to position [5138, 0]
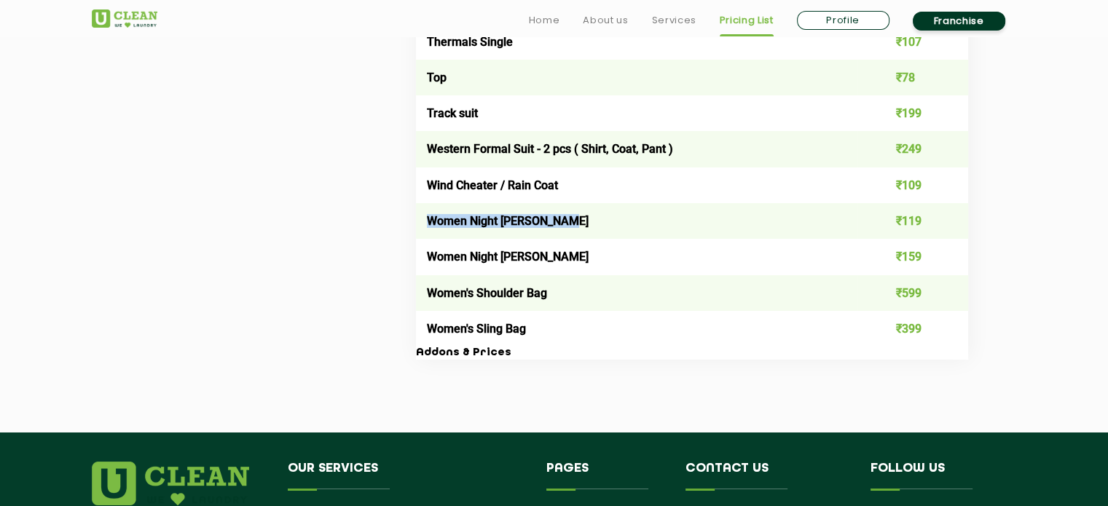
drag, startPoint x: 426, startPoint y: 236, endPoint x: 563, endPoint y: 241, distance: 137.0
click at [563, 239] on td "Women Night [PERSON_NAME]" at bounding box center [637, 221] width 442 height 36
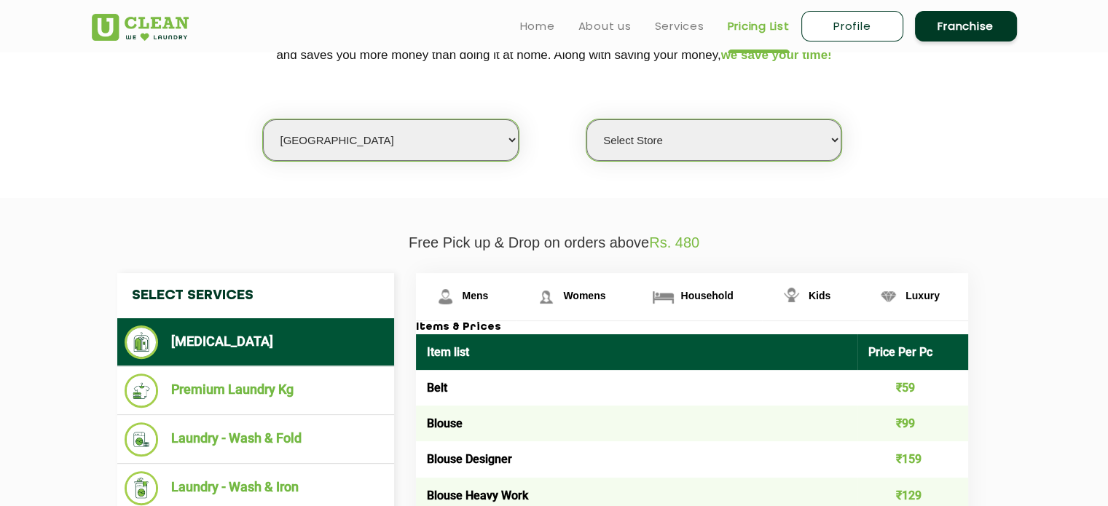
scroll to position [331, 0]
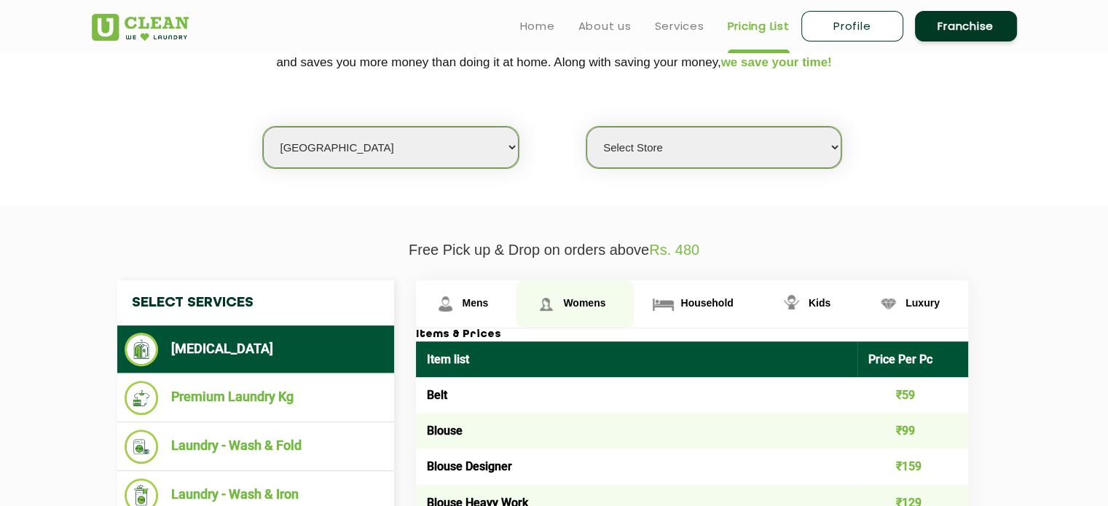
click at [575, 297] on span "Womens" at bounding box center [584, 303] width 42 height 12
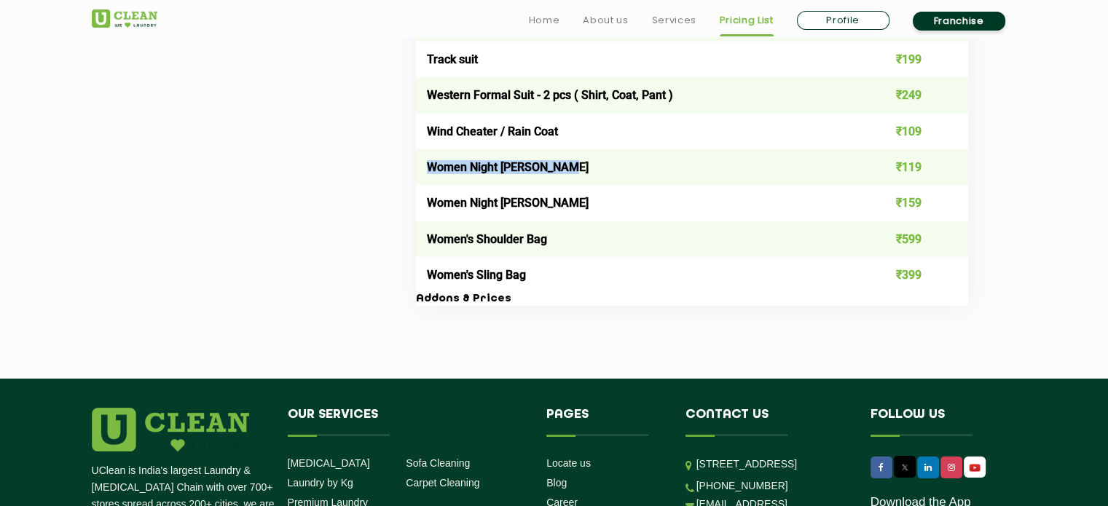
scroll to position [5211, 0]
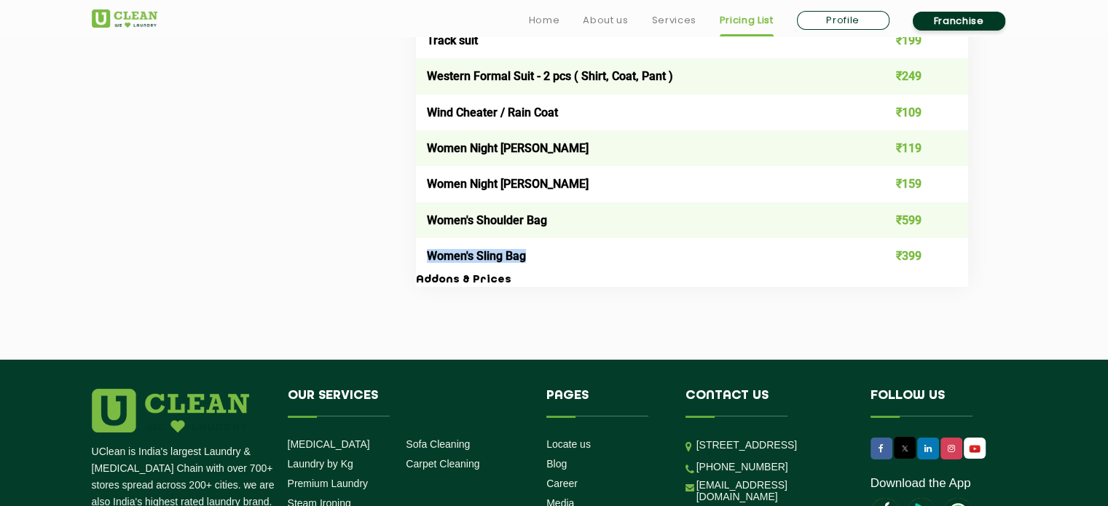
drag, startPoint x: 530, startPoint y: 273, endPoint x: 425, endPoint y: 279, distance: 104.3
click at [425, 274] on td "Women's Sling Bag" at bounding box center [637, 256] width 442 height 36
